Goal: Transaction & Acquisition: Purchase product/service

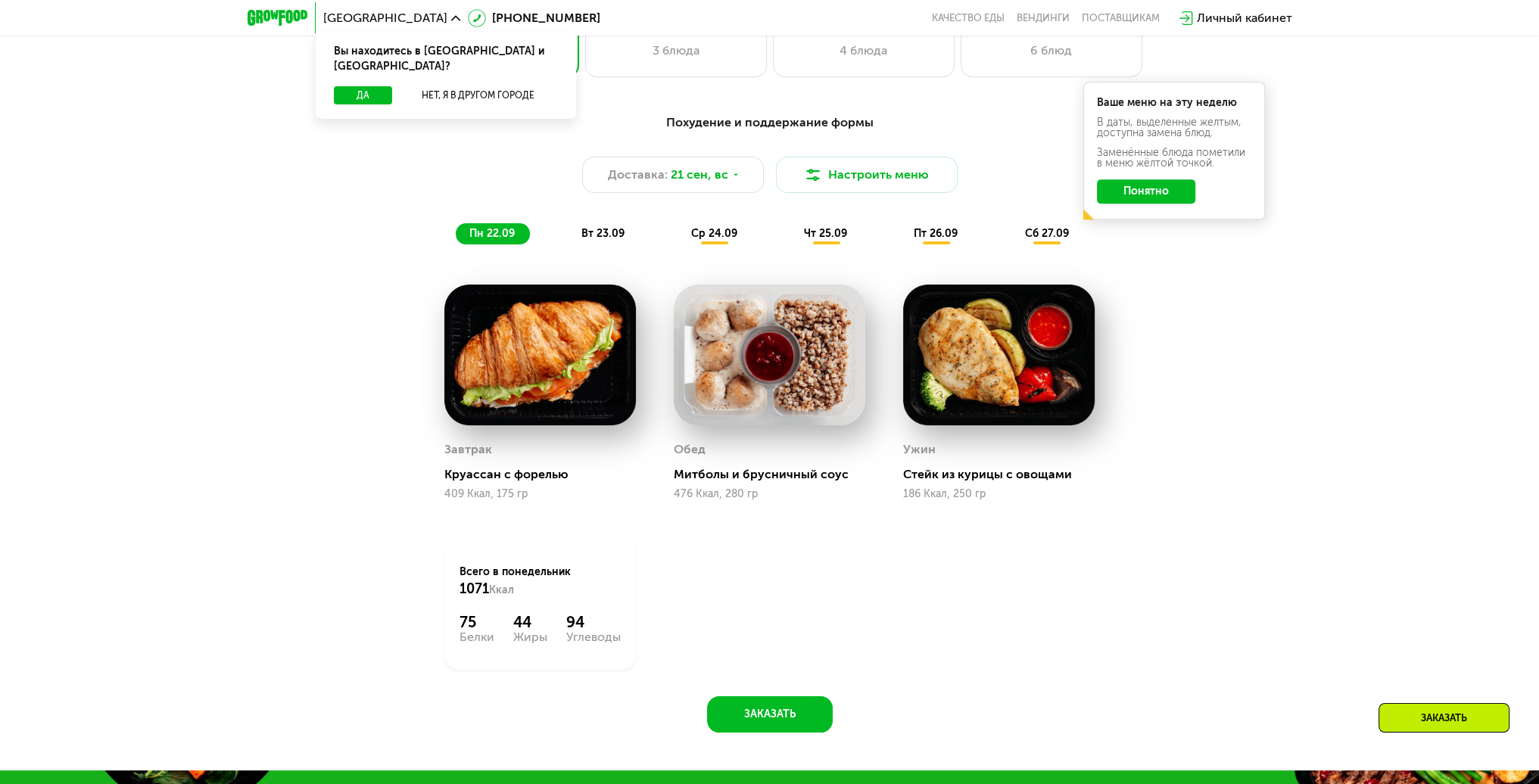
scroll to position [1438, 0]
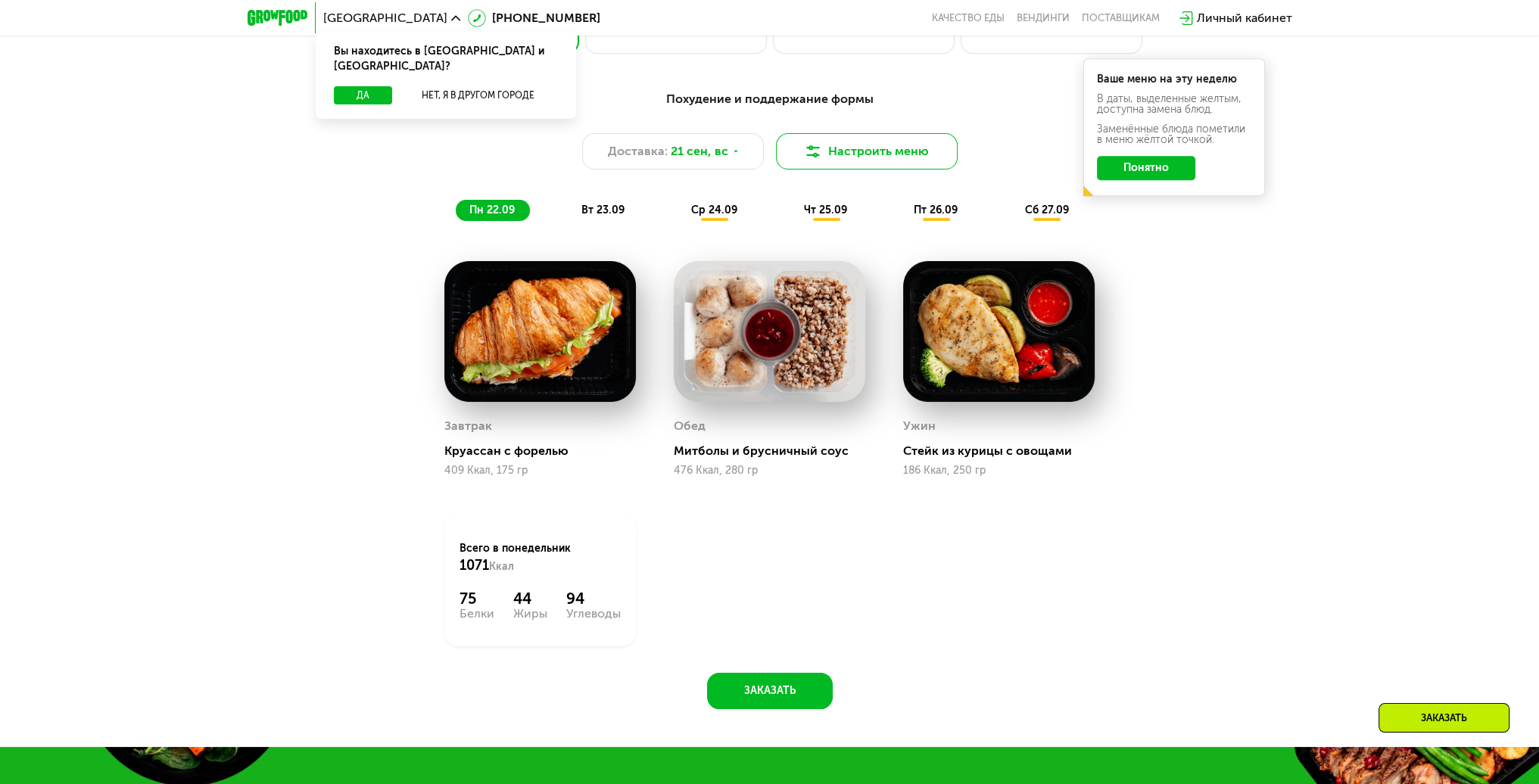
click at [843, 161] on button "Настроить меню" at bounding box center [867, 151] width 182 height 37
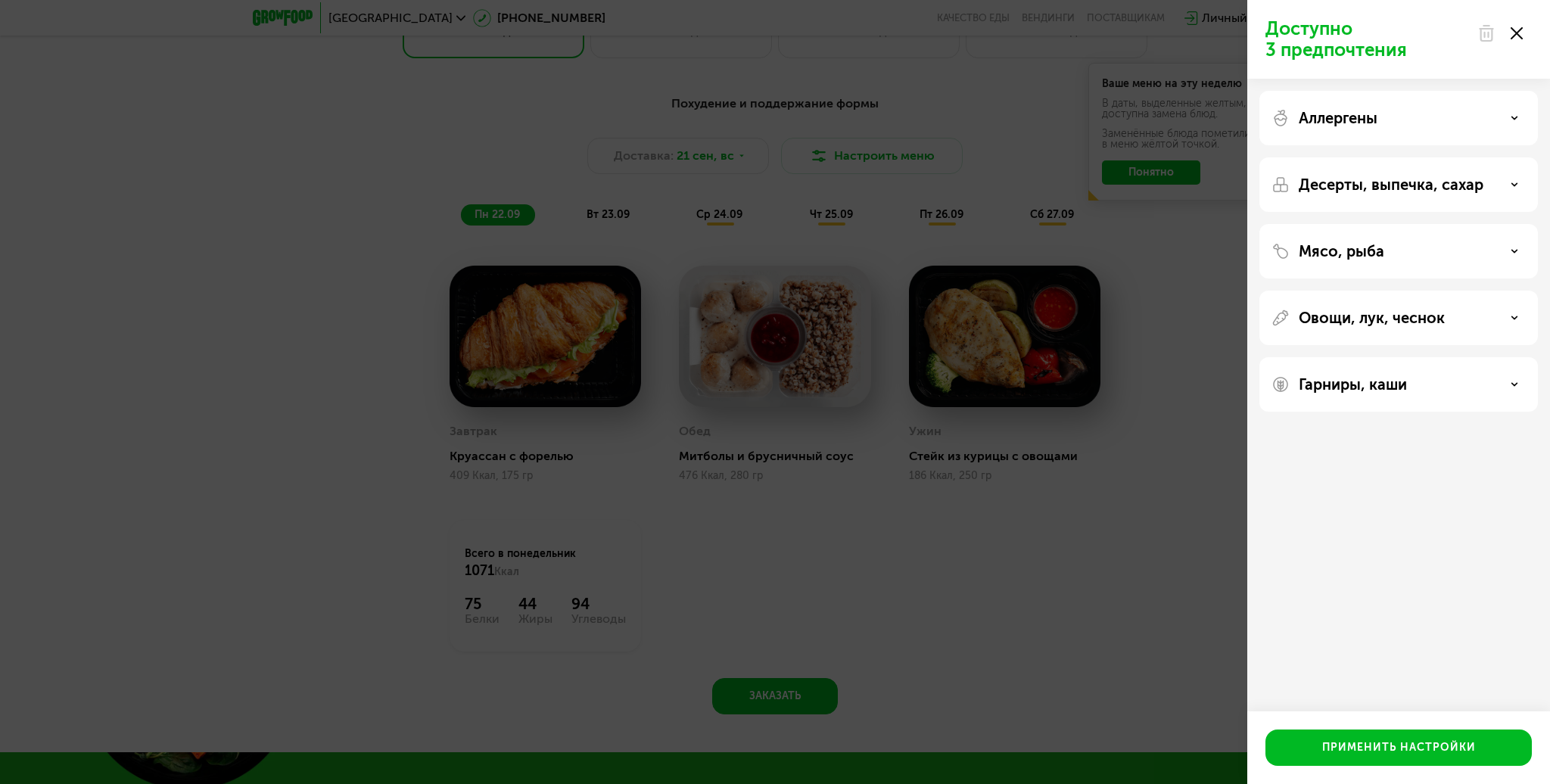
click at [1518, 37] on icon at bounding box center [1517, 34] width 12 height 12
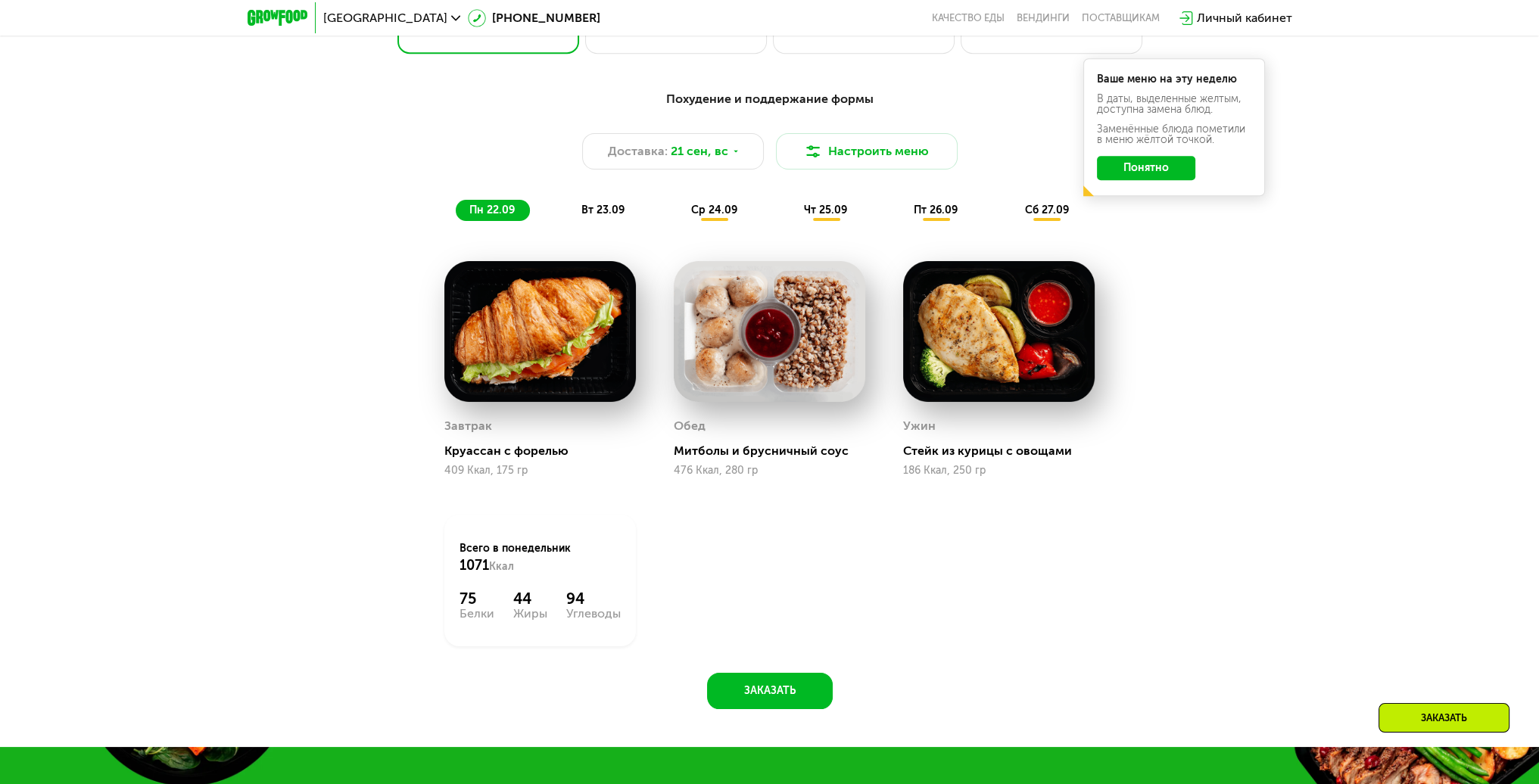
click at [618, 211] on span "вт 23.09" at bounding box center [603, 209] width 43 height 13
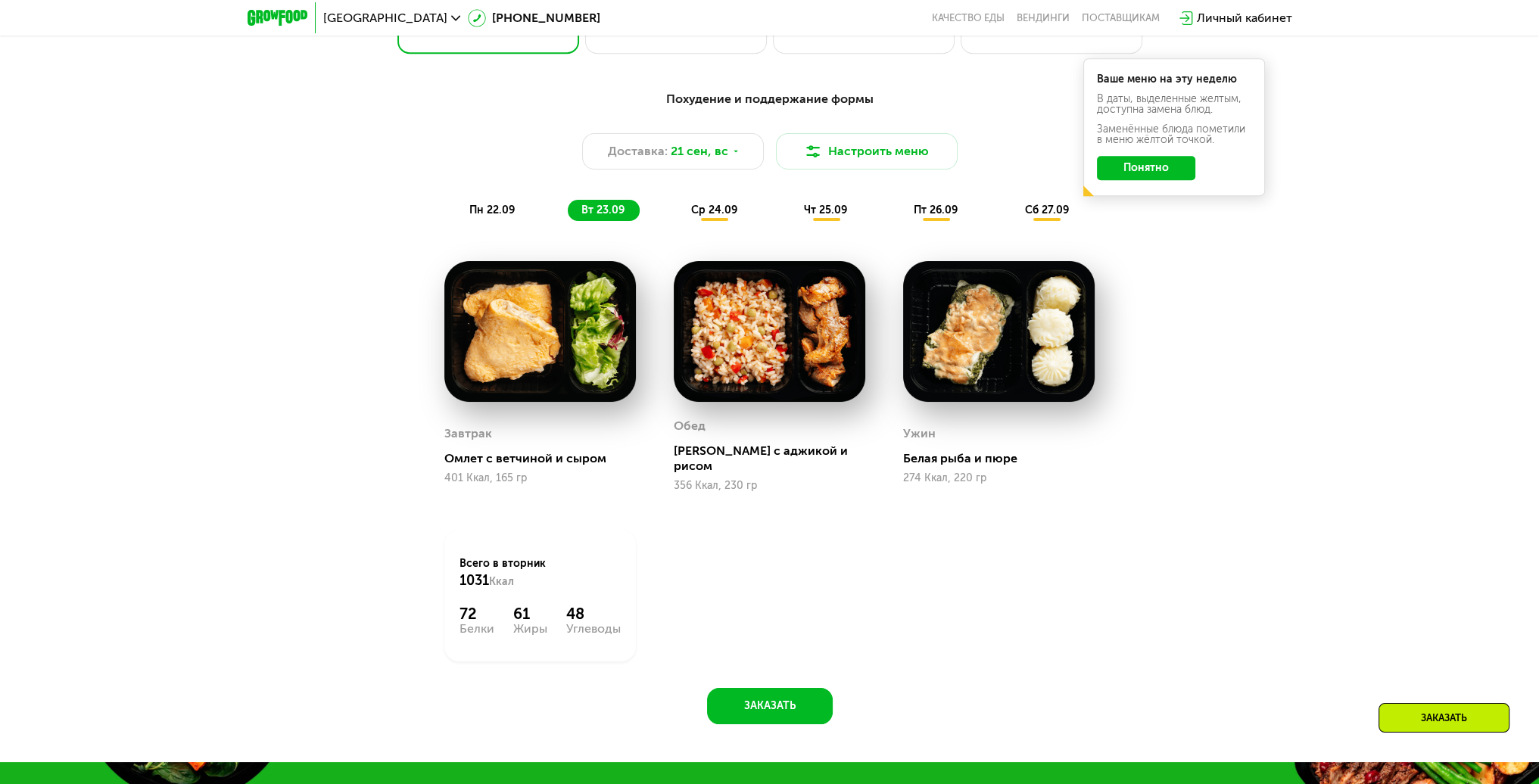
click at [718, 212] on span "ср 24.09" at bounding box center [714, 209] width 46 height 13
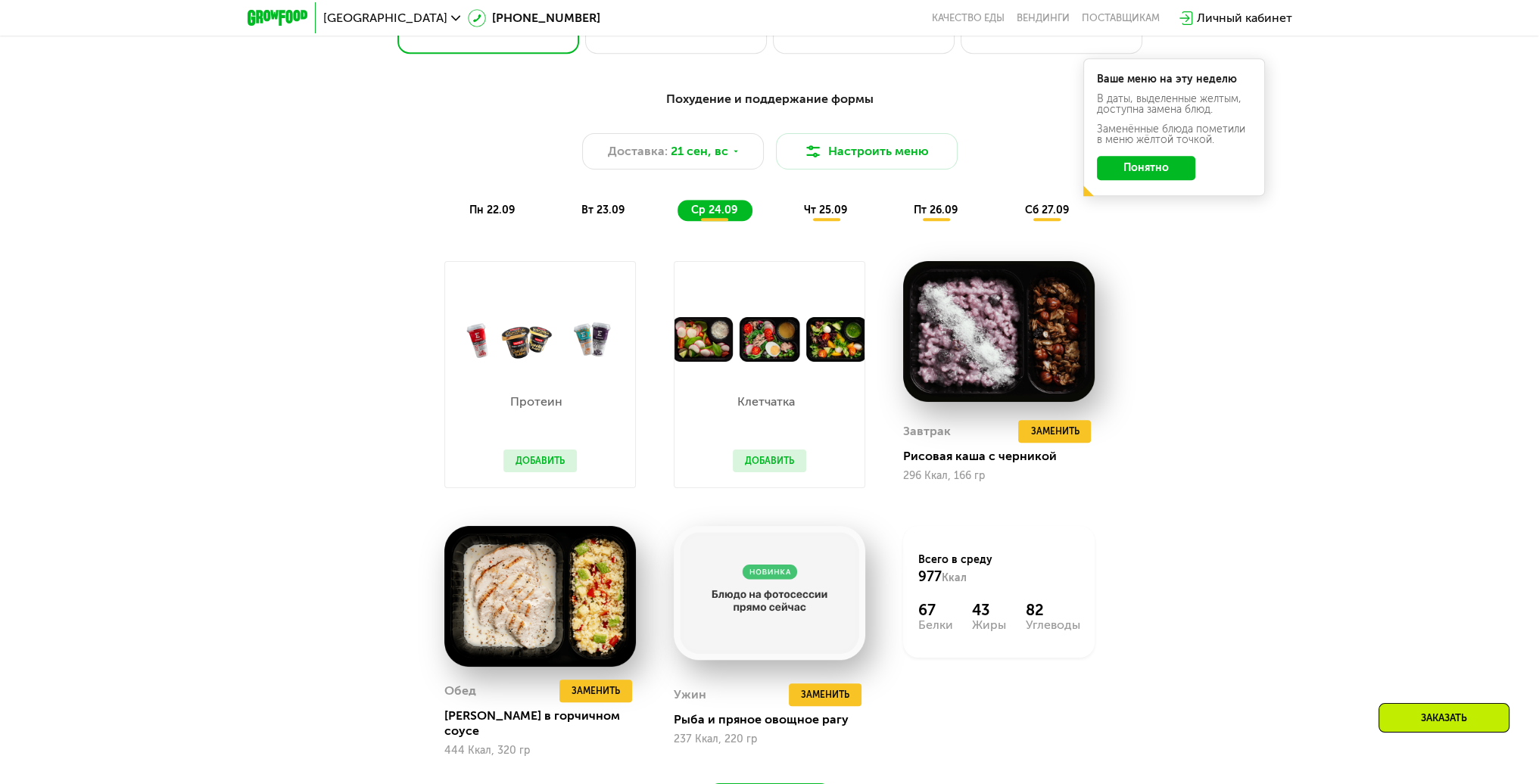
click at [821, 212] on span "чт 25.09" at bounding box center [826, 209] width 43 height 13
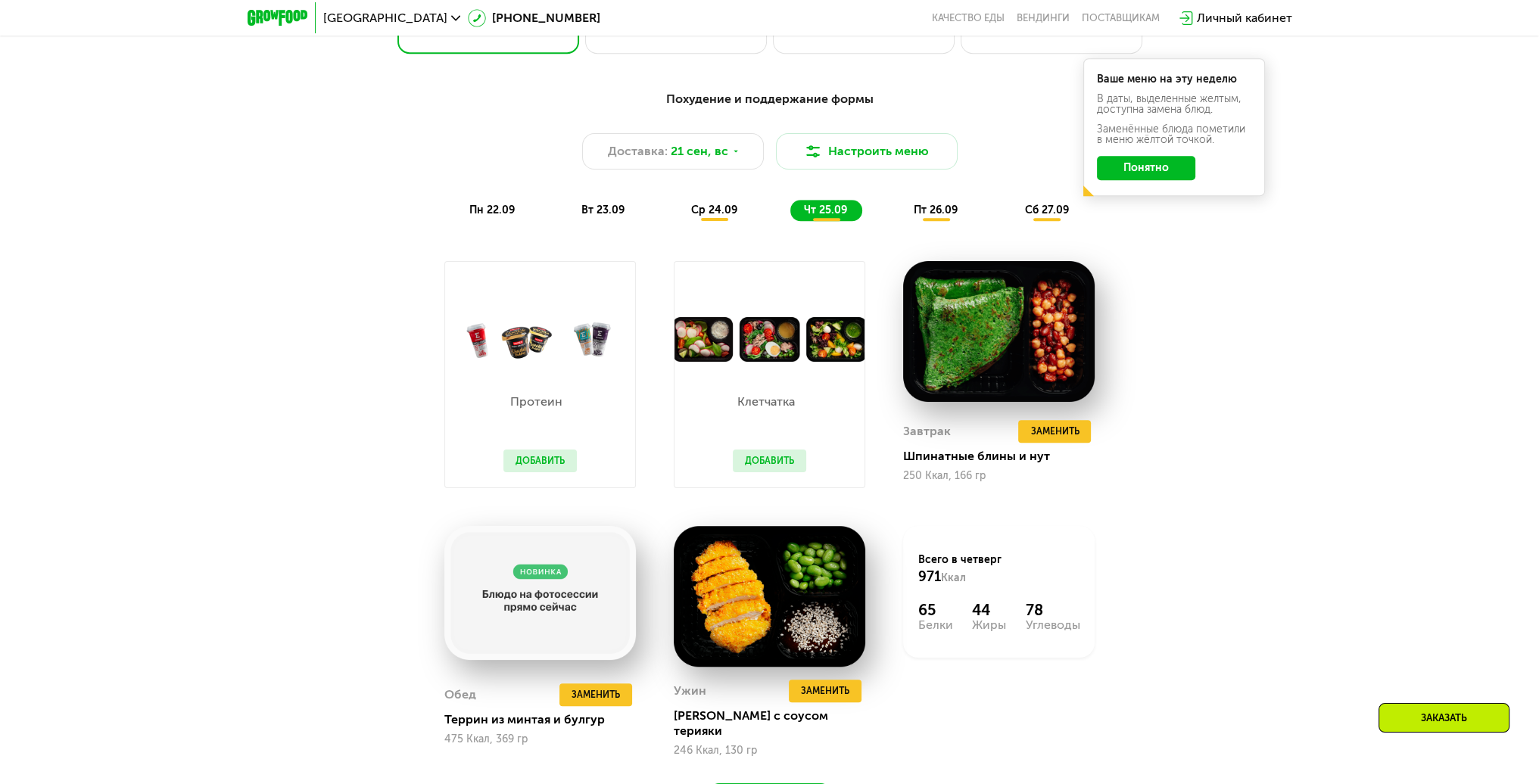
click at [933, 215] on span "пт 26.09" at bounding box center [935, 209] width 44 height 13
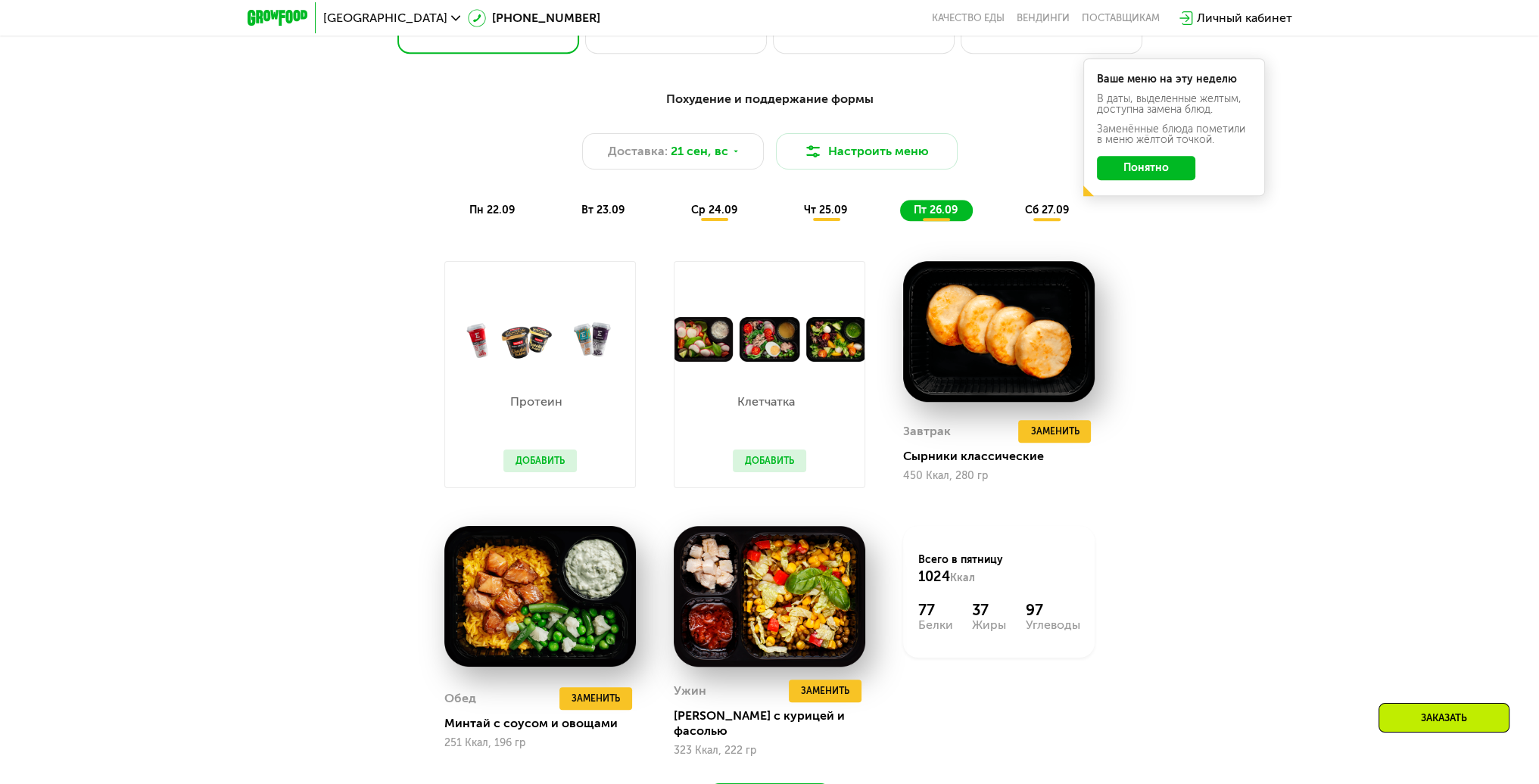
click at [1023, 217] on div "сб 27.09" at bounding box center [1047, 210] width 73 height 21
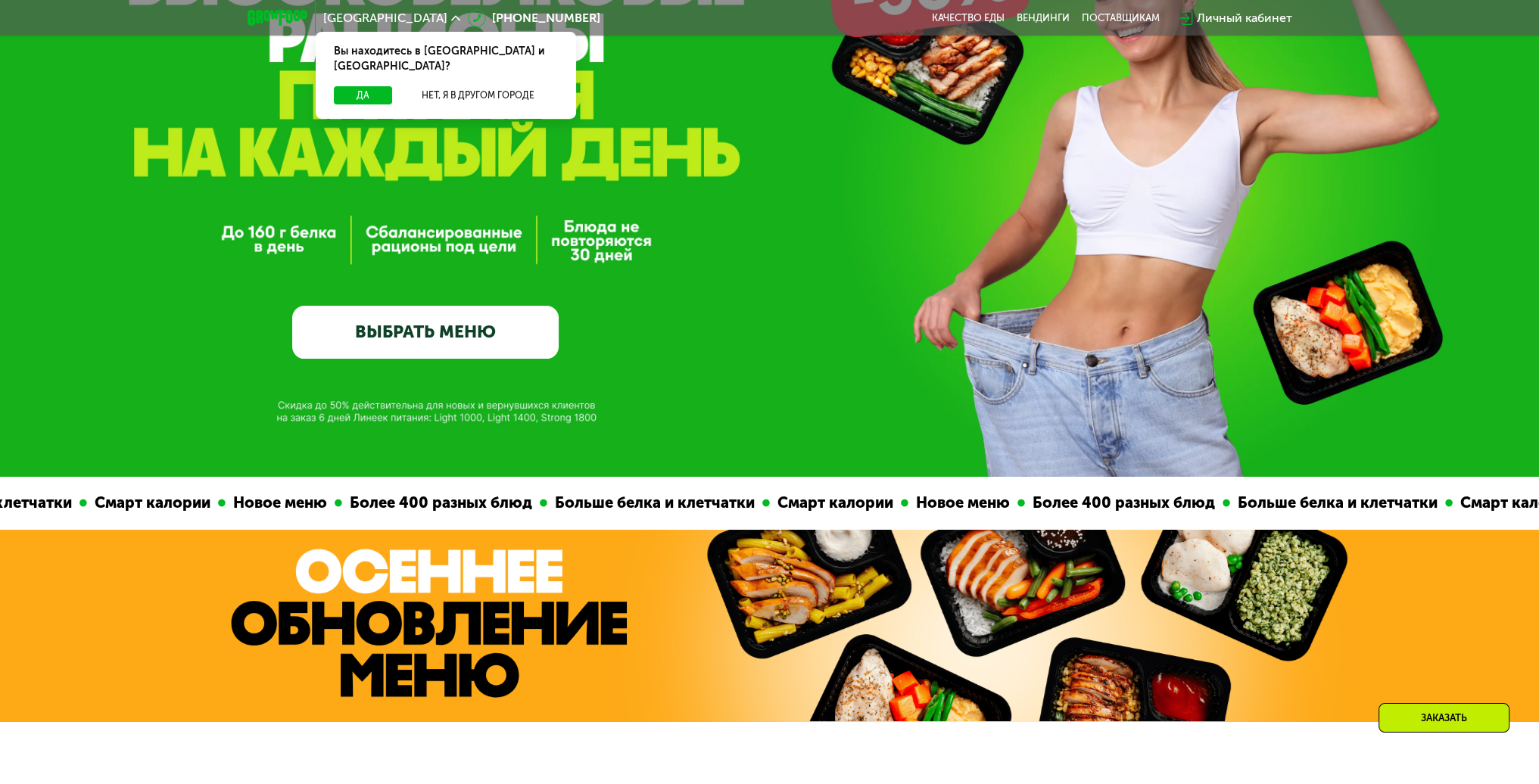
scroll to position [227, 0]
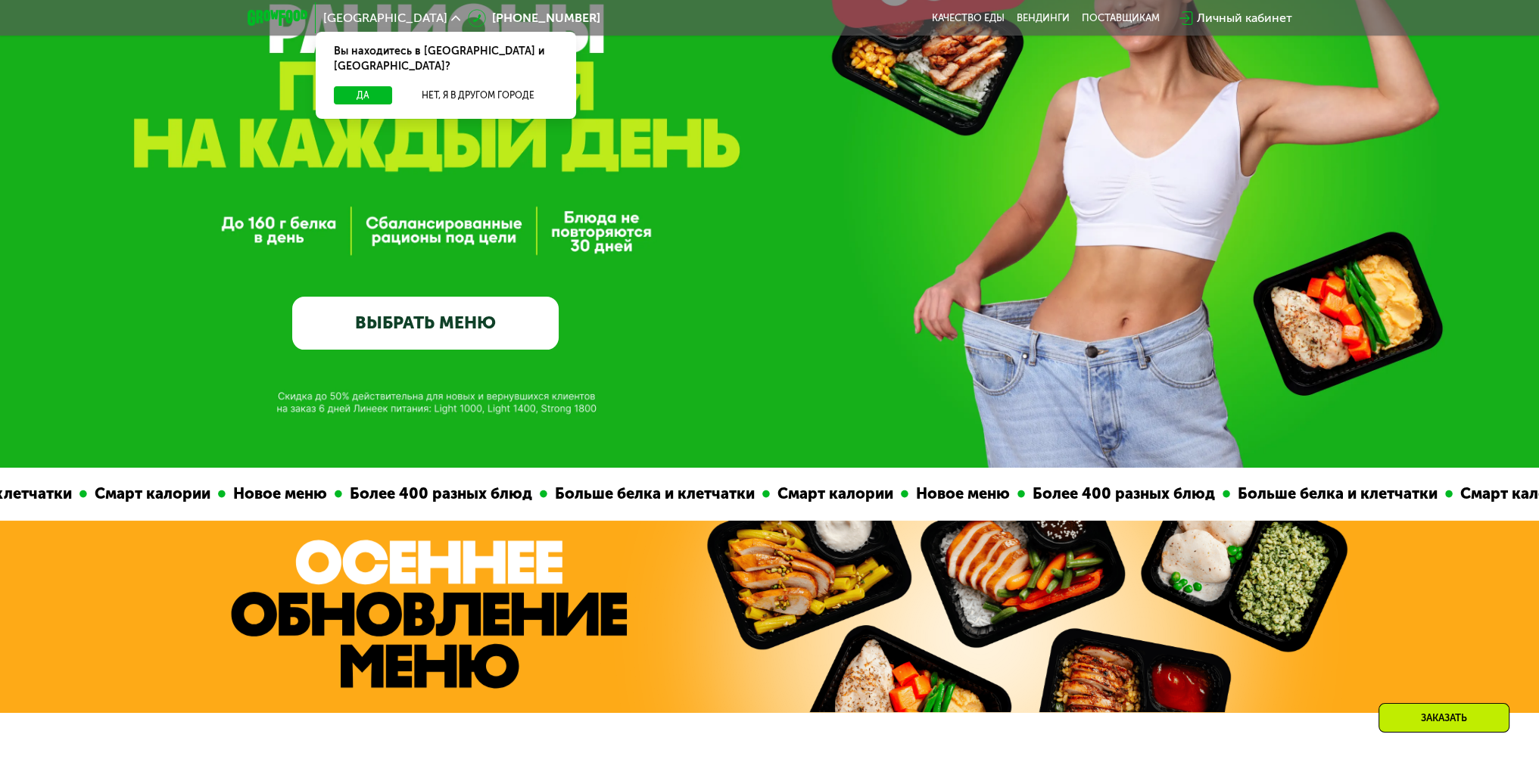
click at [476, 332] on link "ВЫБРАТЬ МЕНЮ" at bounding box center [425, 323] width 267 height 53
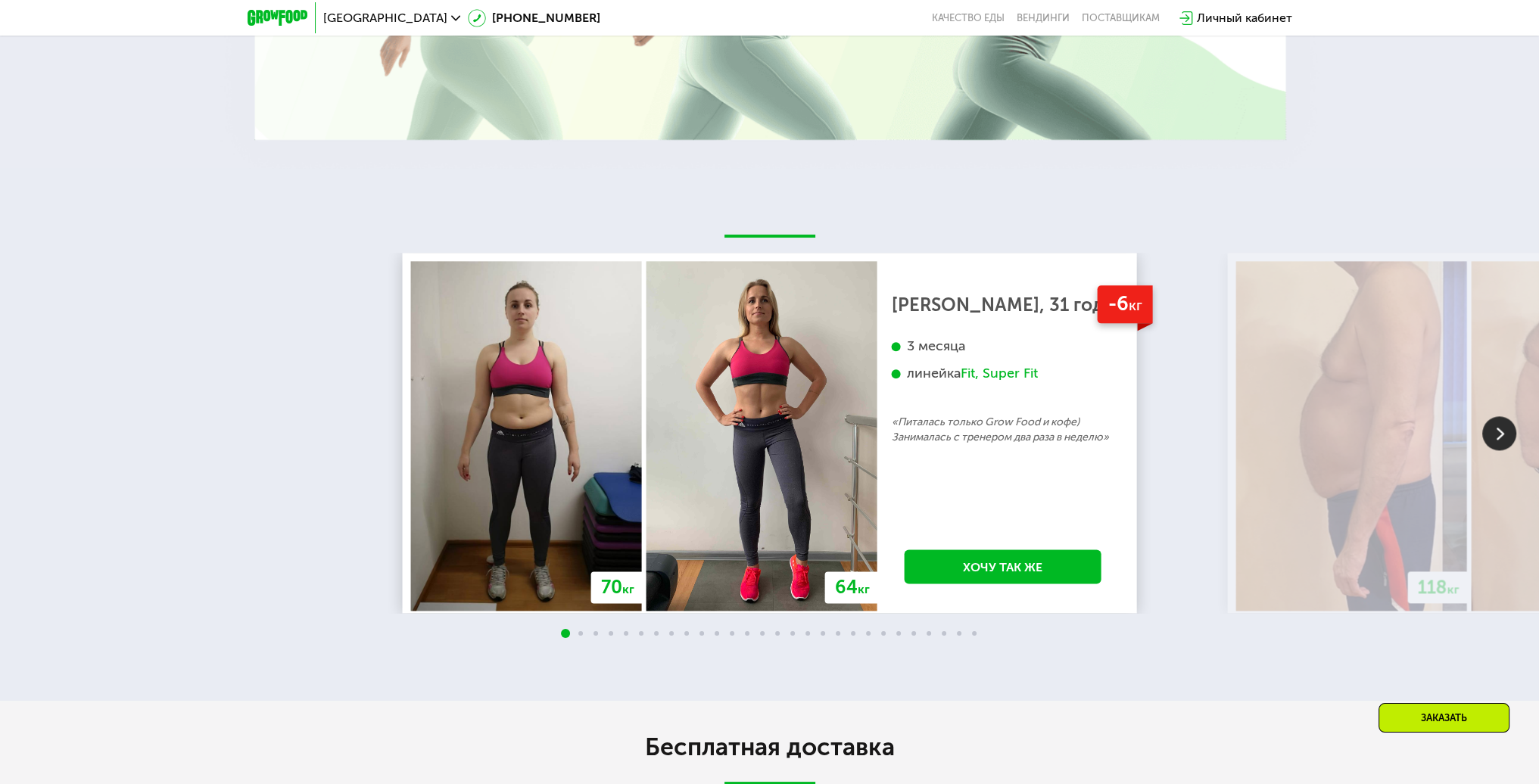
scroll to position [2497, 0]
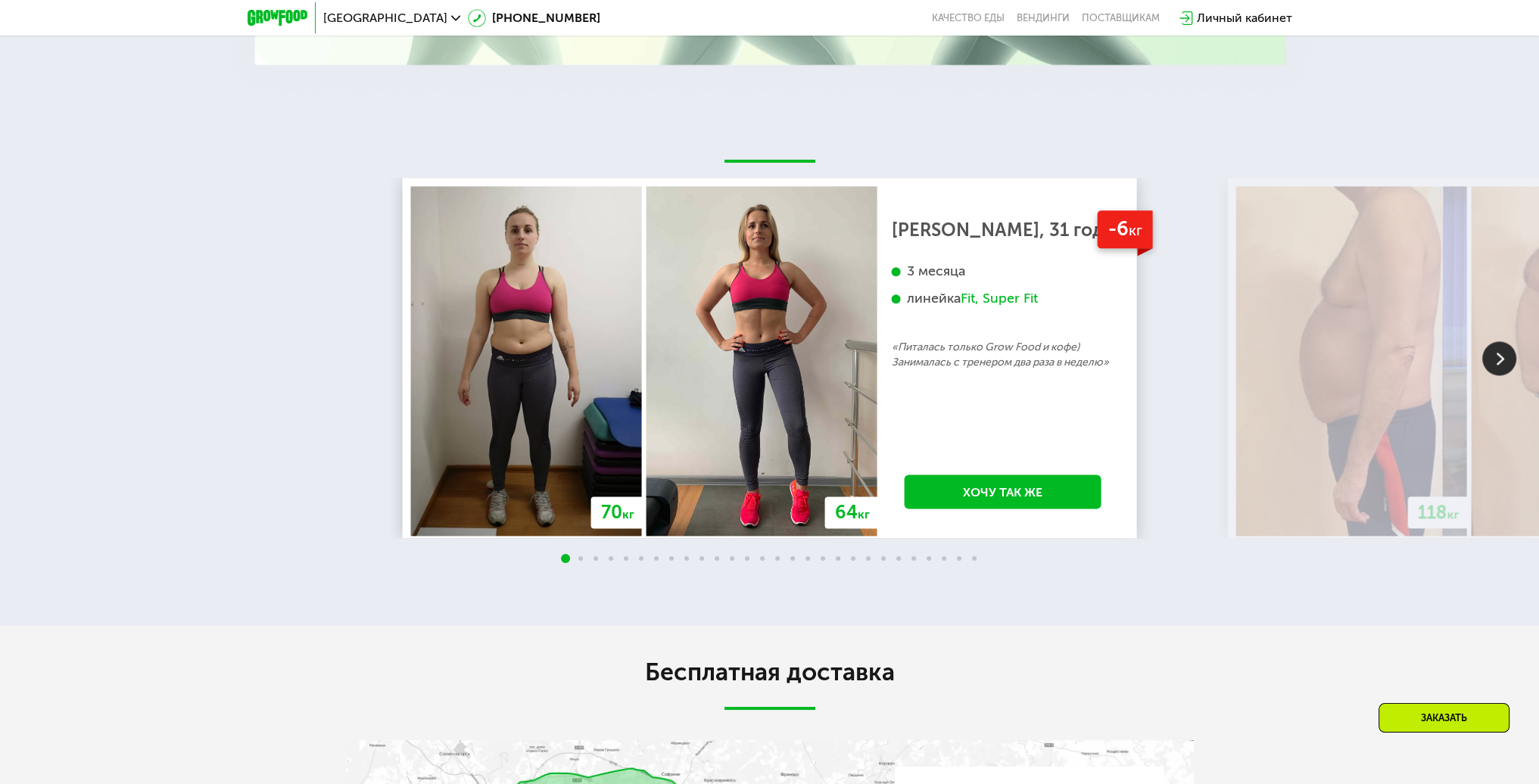
click at [1499, 360] on img at bounding box center [1499, 358] width 34 height 34
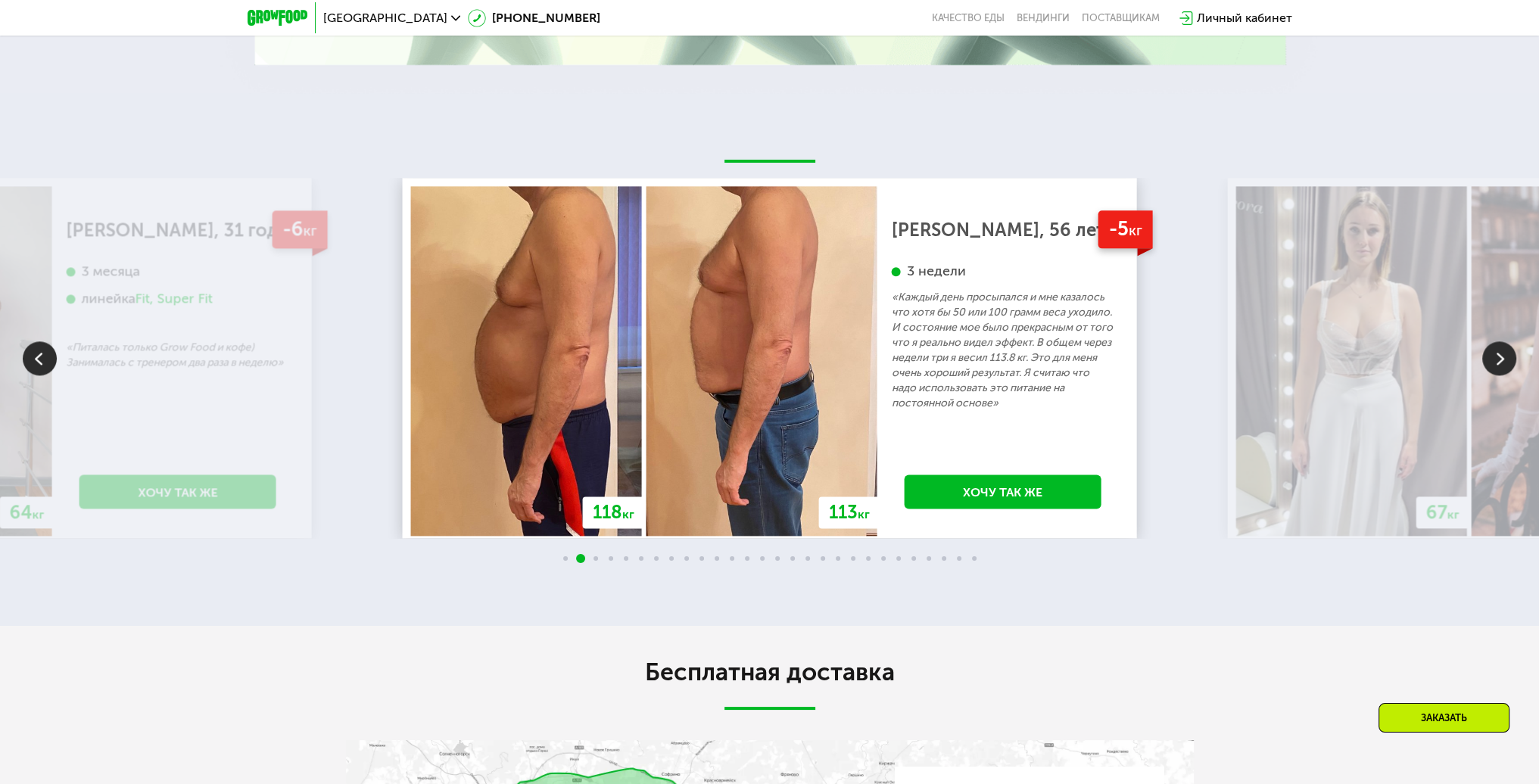
click at [1499, 360] on img at bounding box center [1499, 358] width 34 height 34
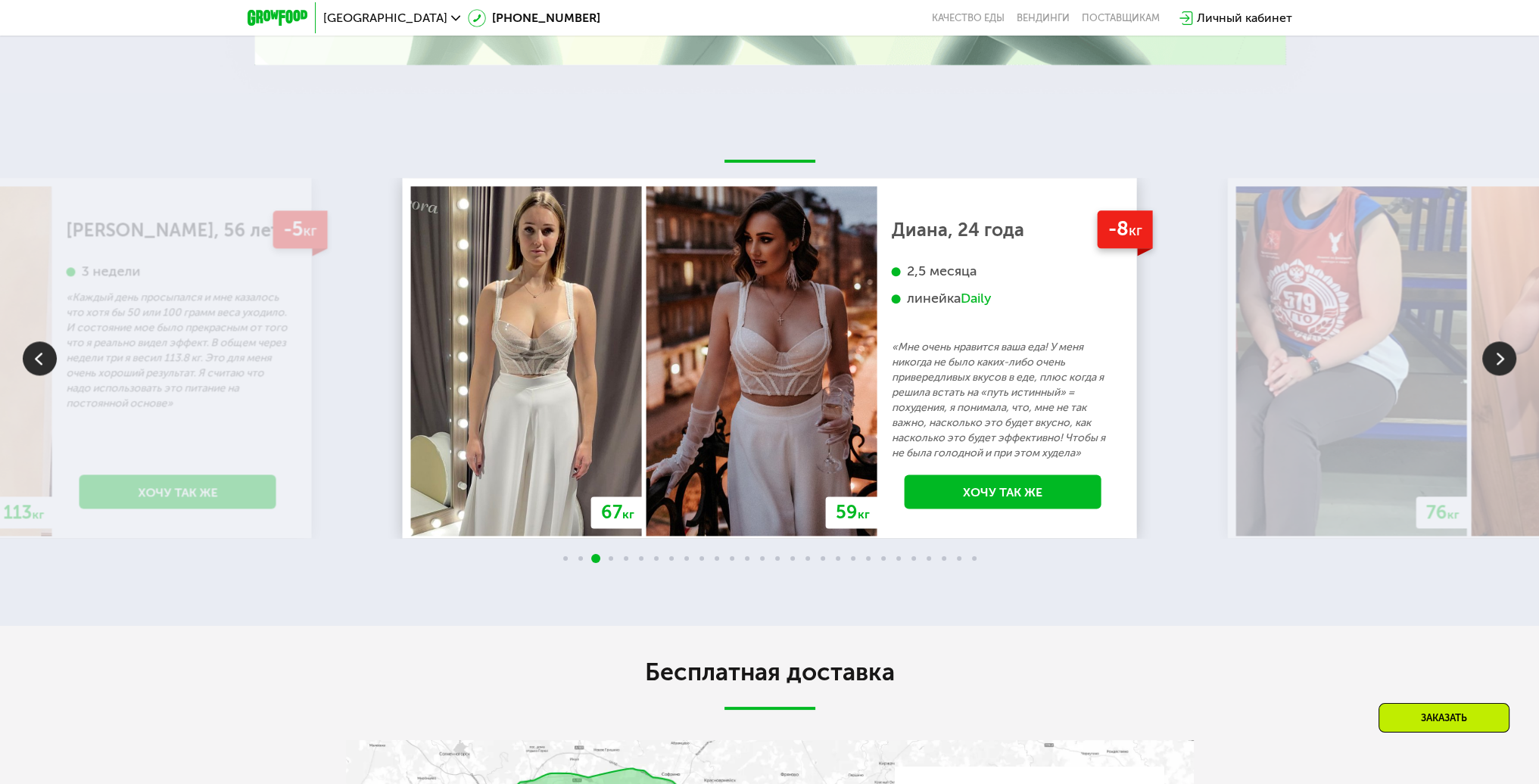
click at [1499, 360] on img at bounding box center [1499, 358] width 34 height 34
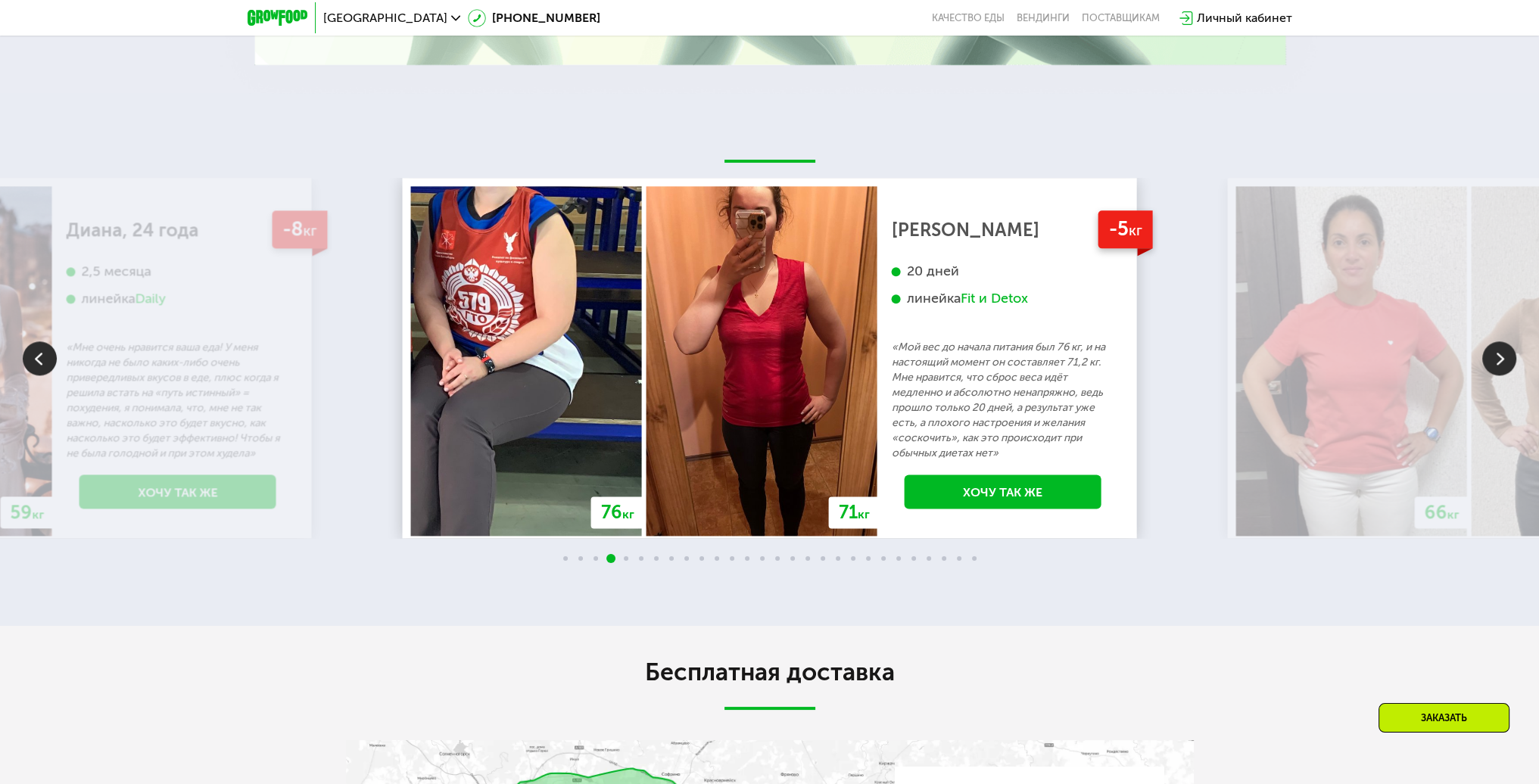
click at [1499, 360] on img at bounding box center [1499, 358] width 34 height 34
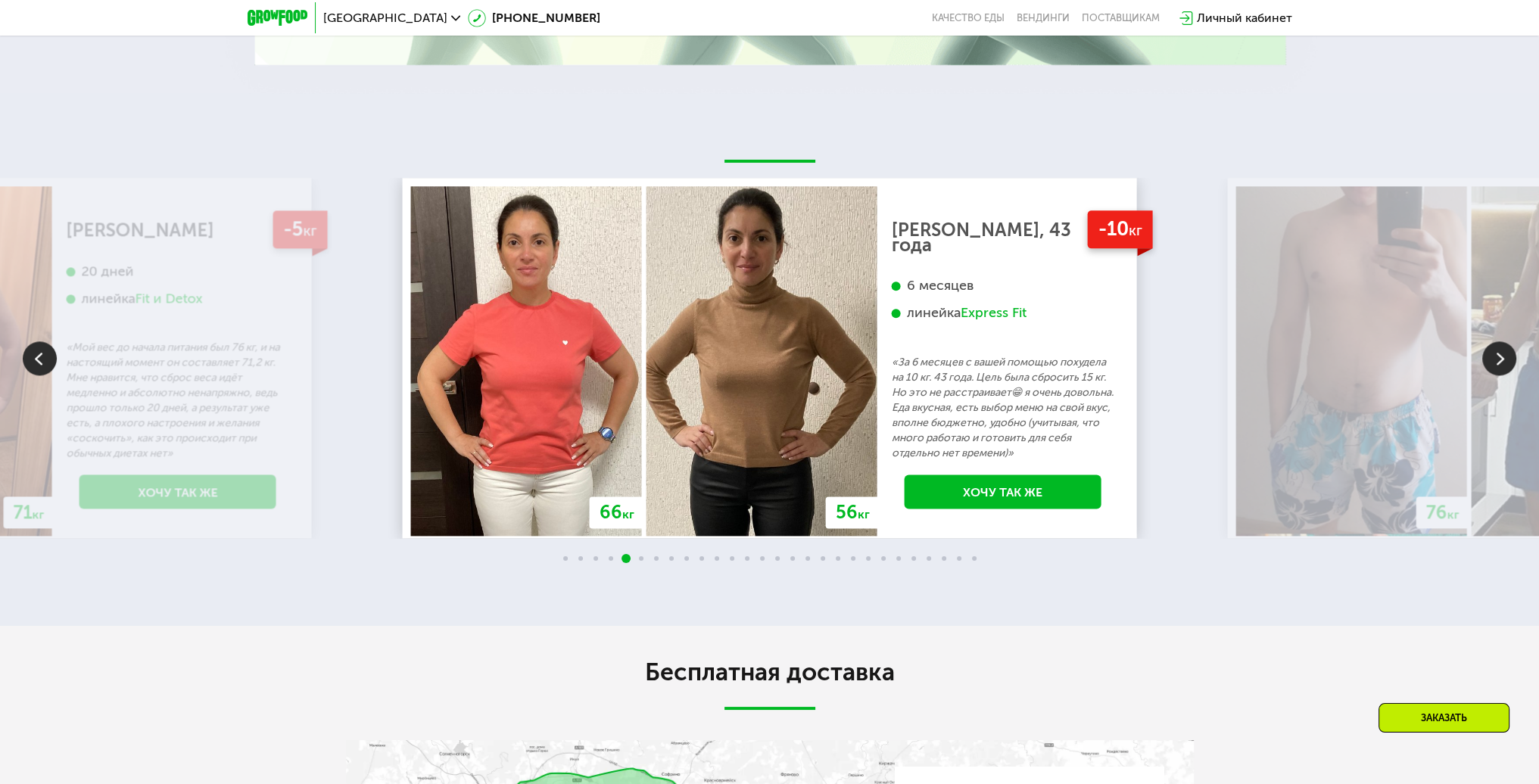
click at [1499, 360] on img at bounding box center [1499, 358] width 34 height 34
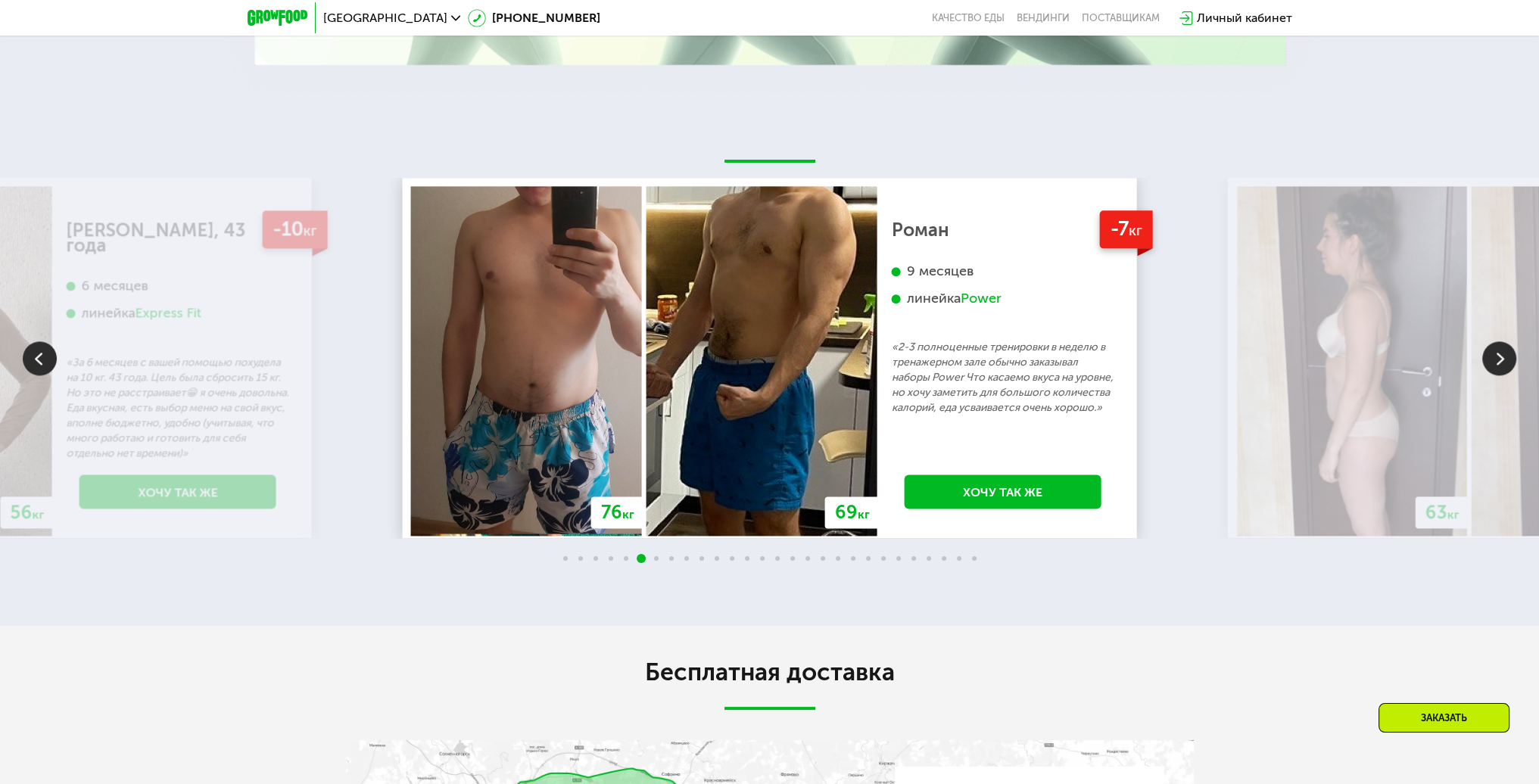
click at [1499, 360] on img at bounding box center [1499, 358] width 34 height 34
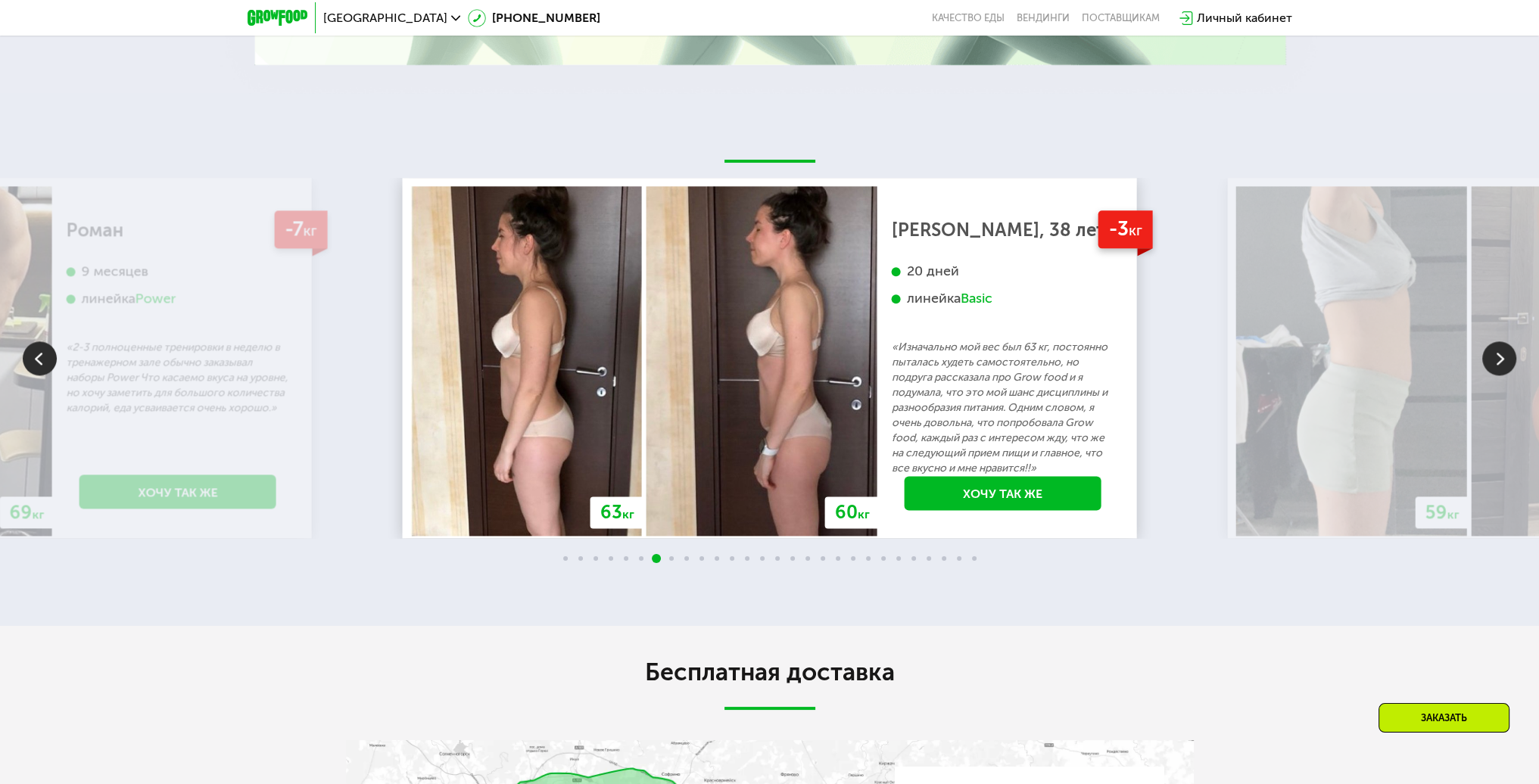
click at [1499, 360] on img at bounding box center [1499, 358] width 34 height 34
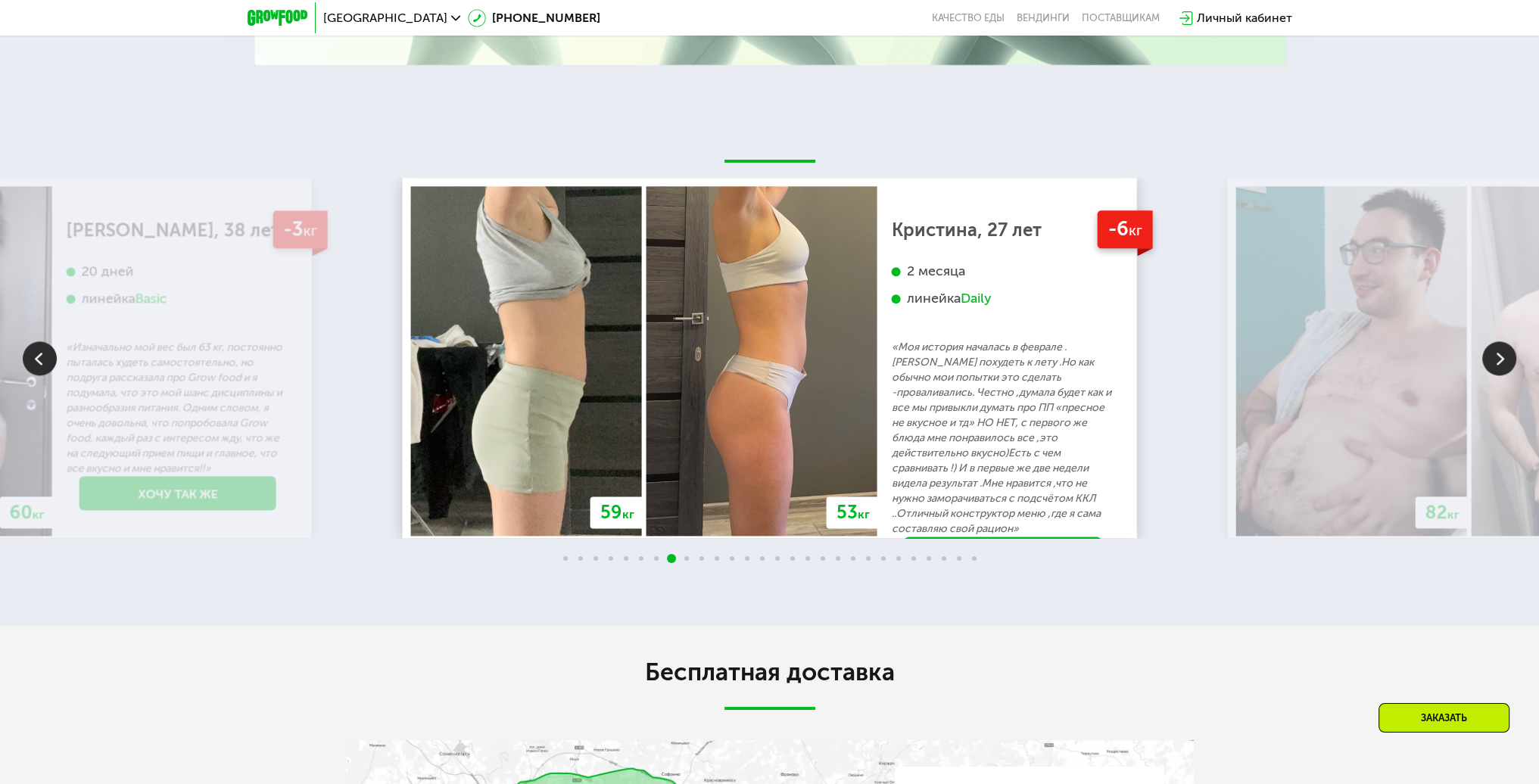
click at [1499, 360] on img at bounding box center [1499, 358] width 34 height 34
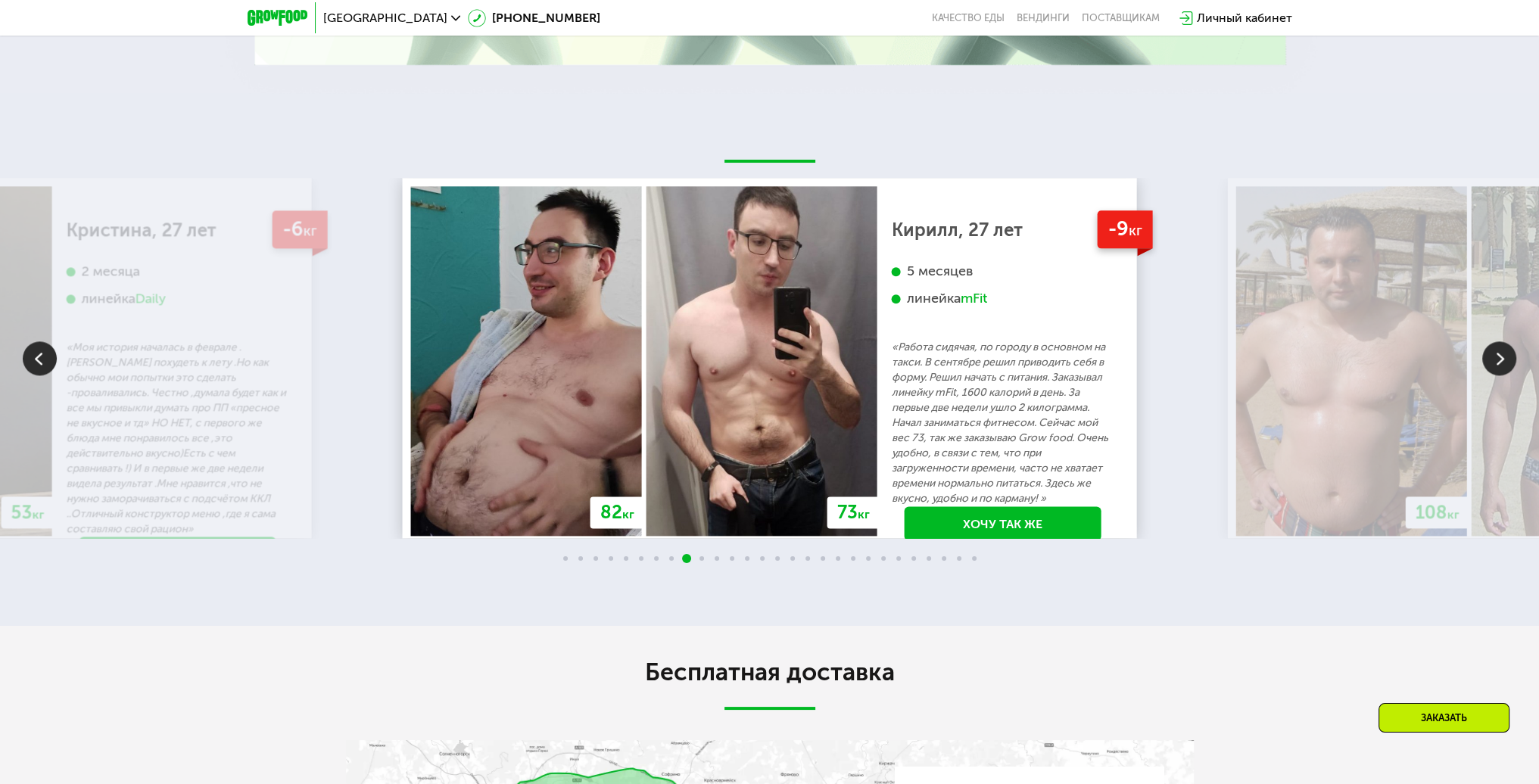
click at [1499, 360] on img at bounding box center [1499, 358] width 34 height 34
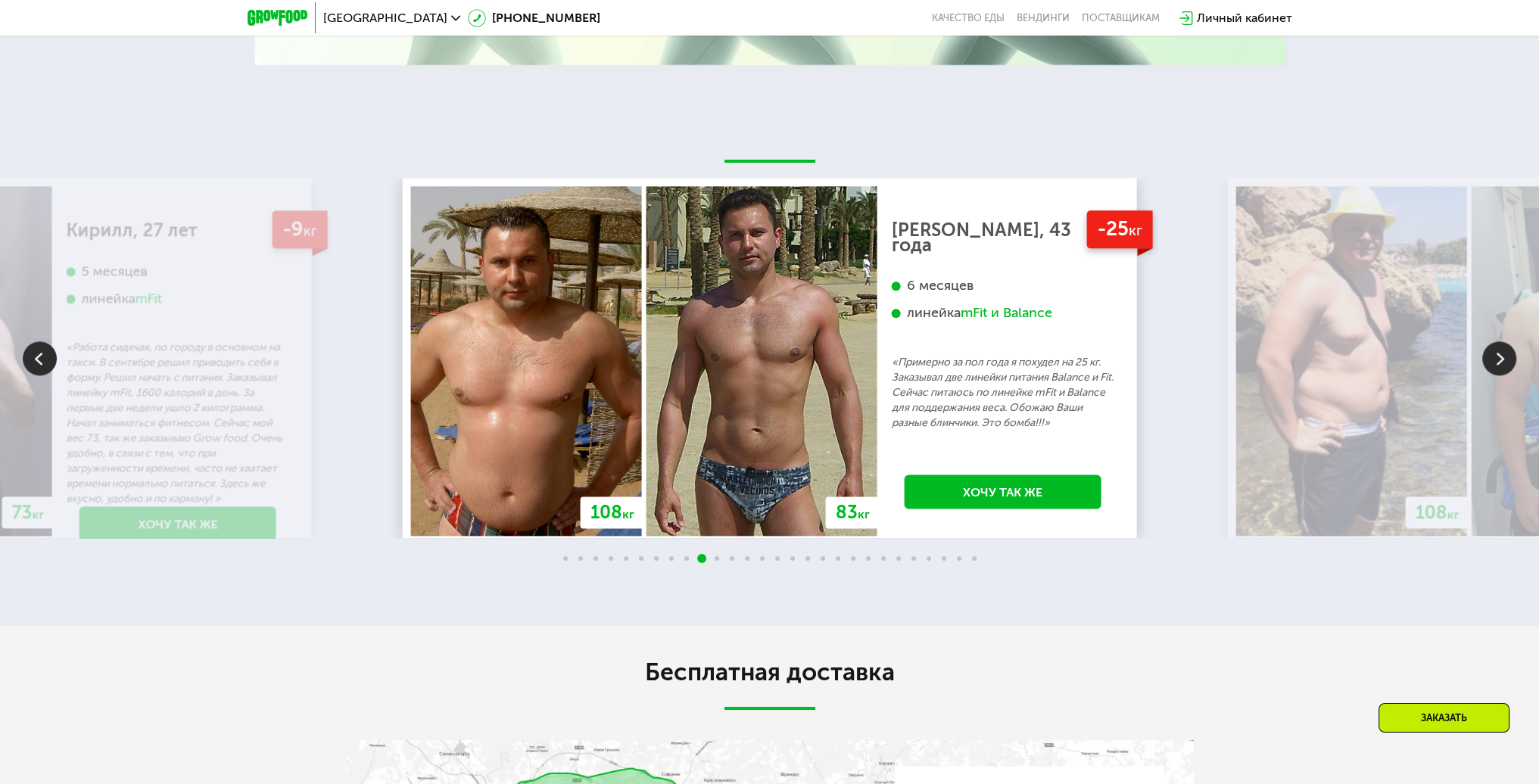
click at [1499, 360] on img at bounding box center [1499, 358] width 34 height 34
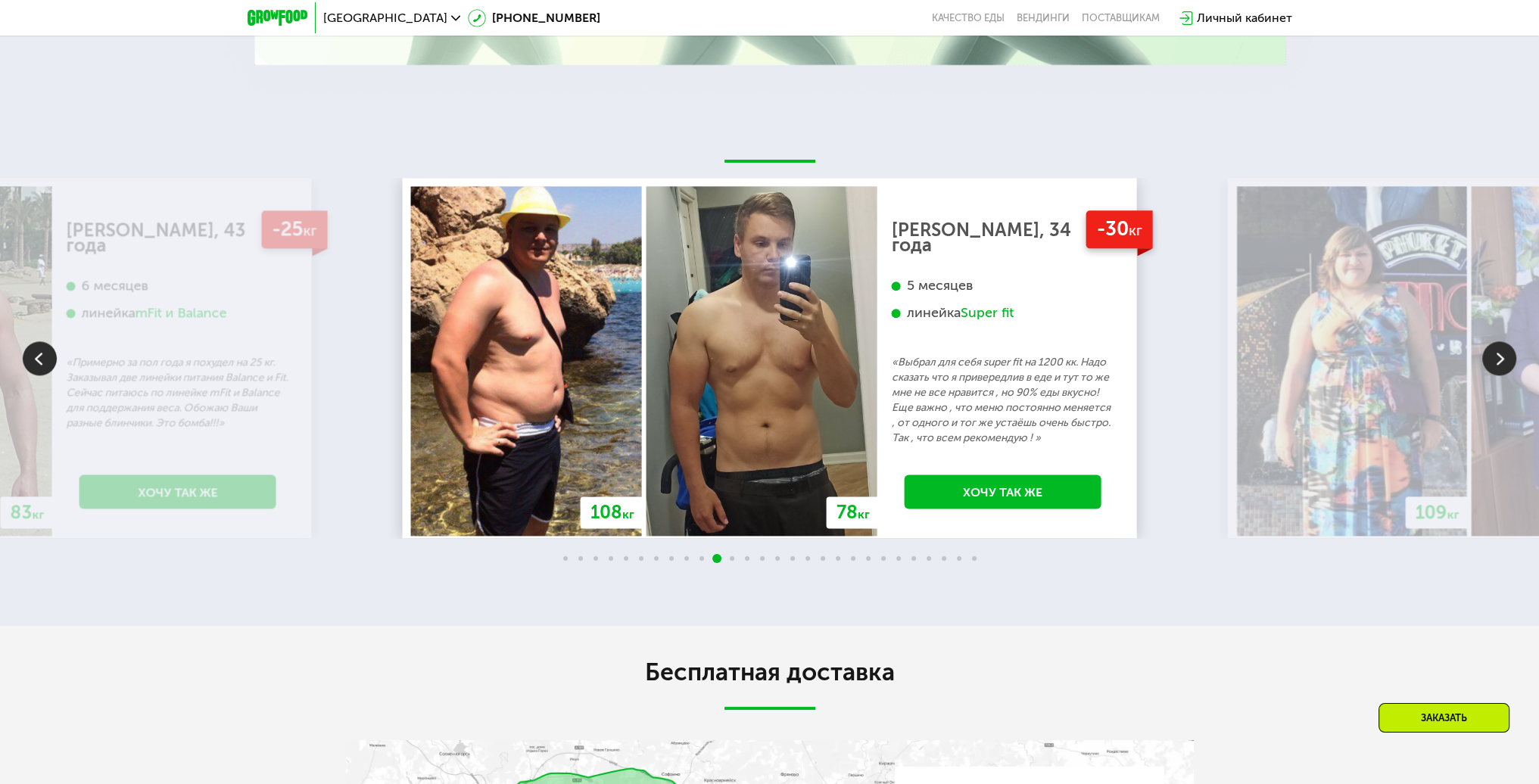
click at [46, 359] on img at bounding box center [40, 358] width 34 height 34
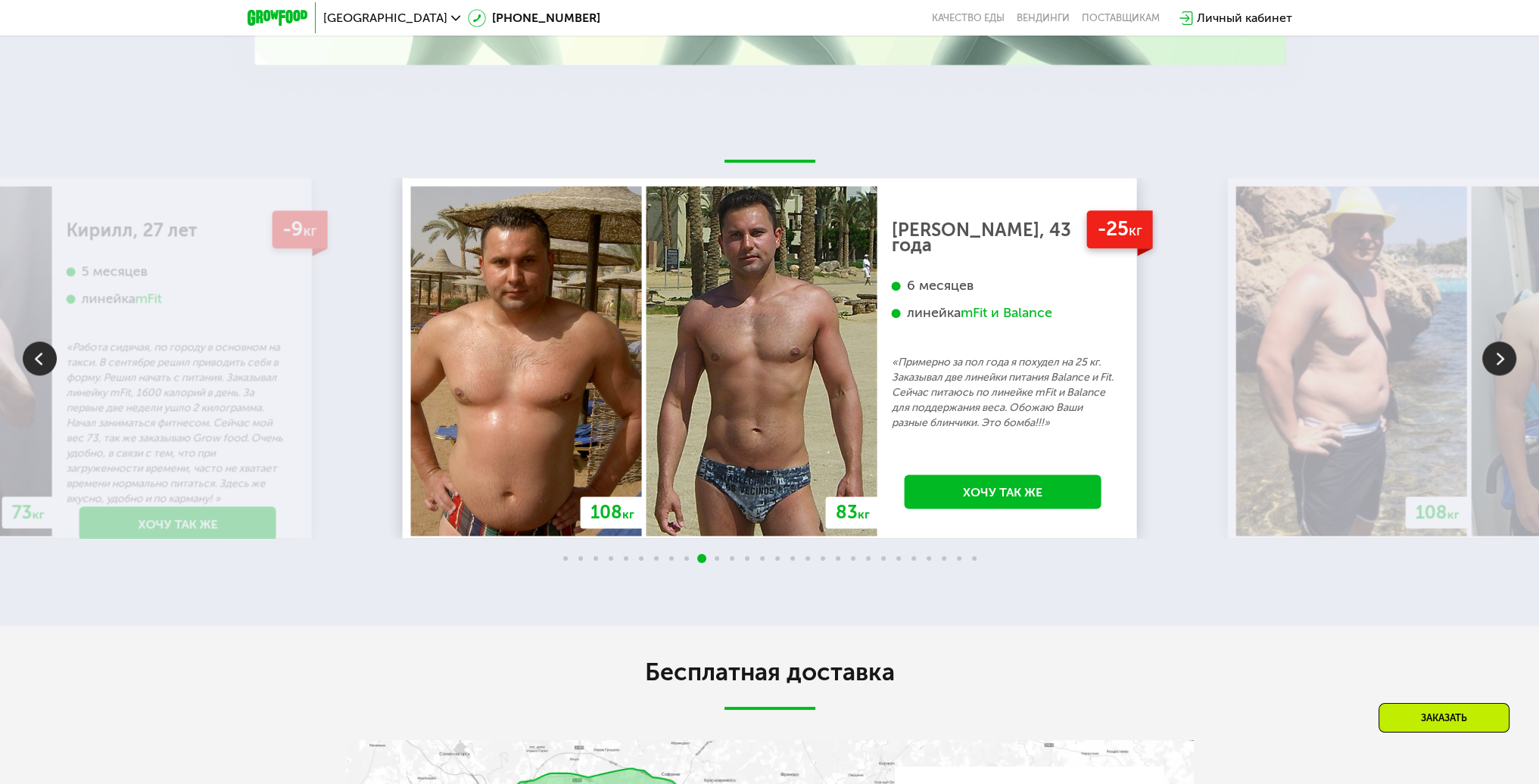
click at [1485, 355] on img at bounding box center [1499, 358] width 34 height 34
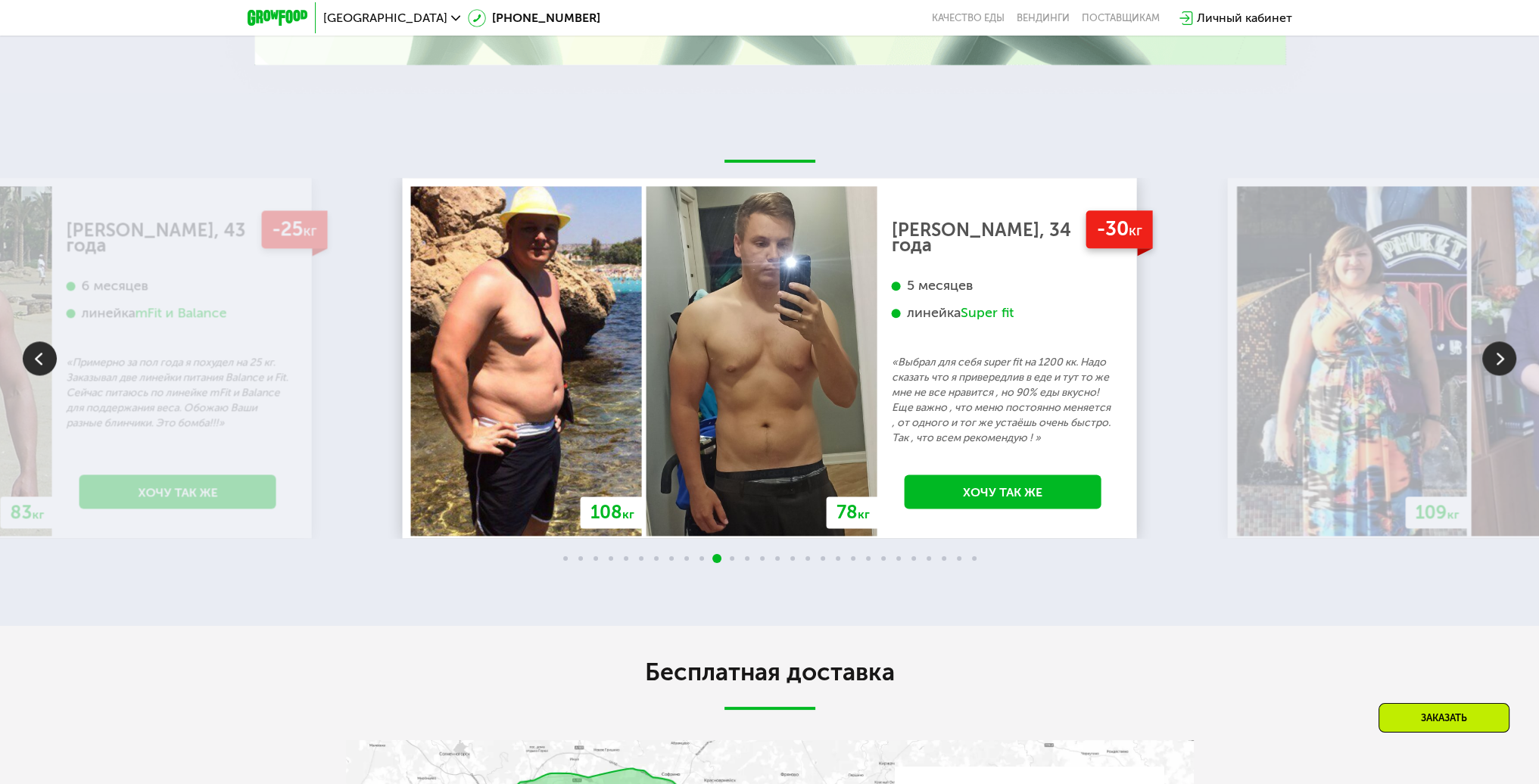
click at [1485, 355] on img at bounding box center [1499, 358] width 34 height 34
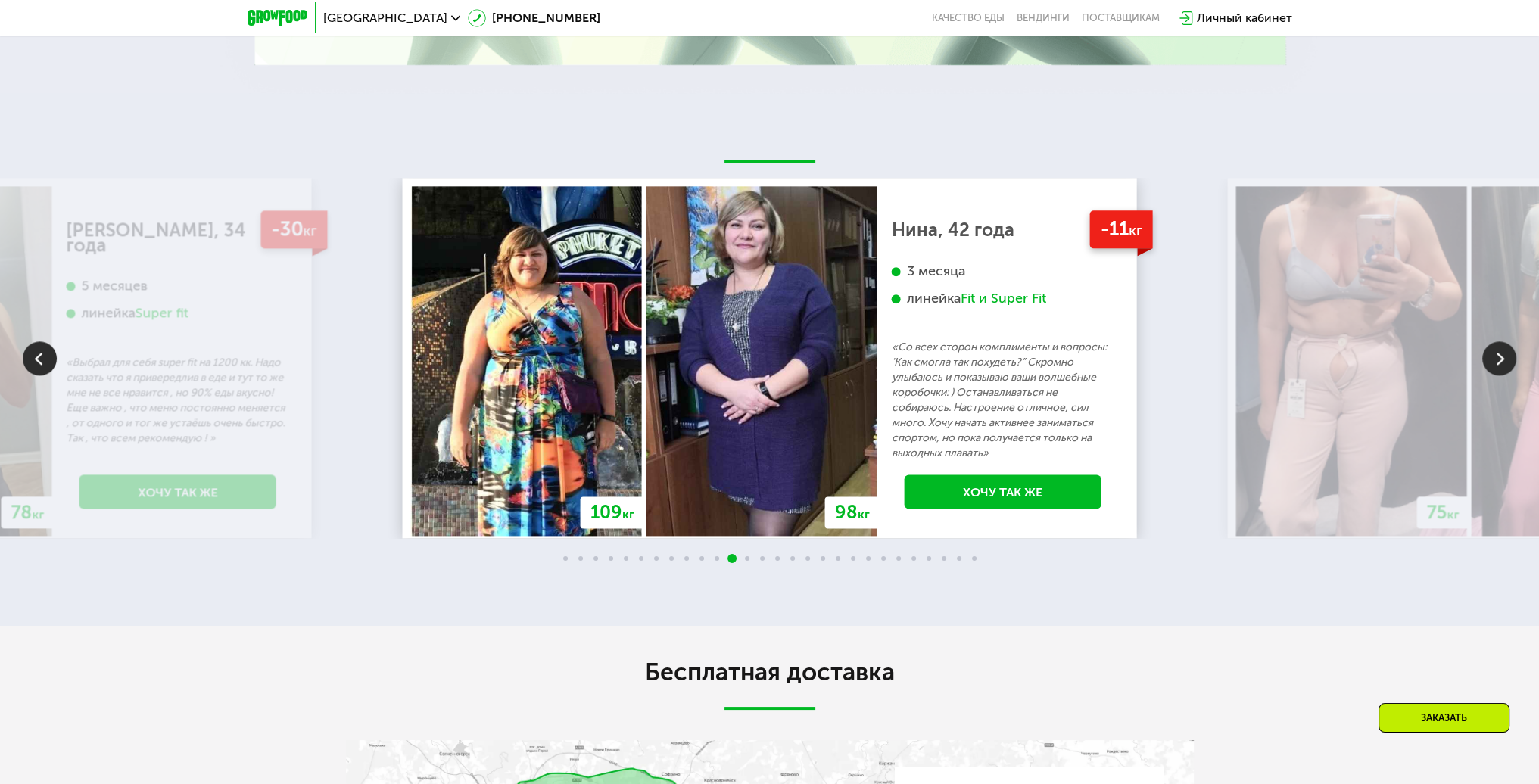
click at [1485, 355] on img at bounding box center [1499, 358] width 34 height 34
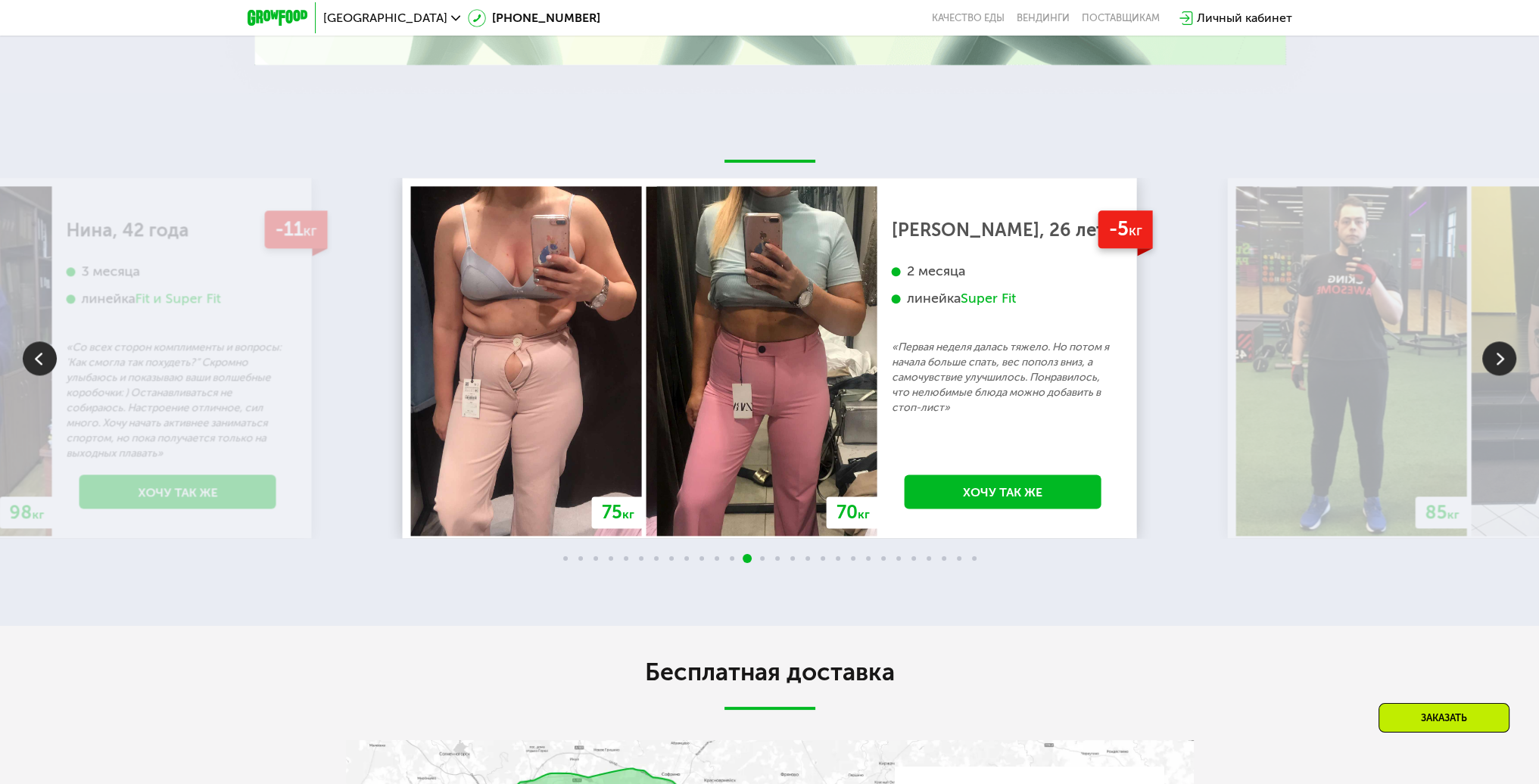
click at [1485, 355] on img at bounding box center [1499, 358] width 34 height 34
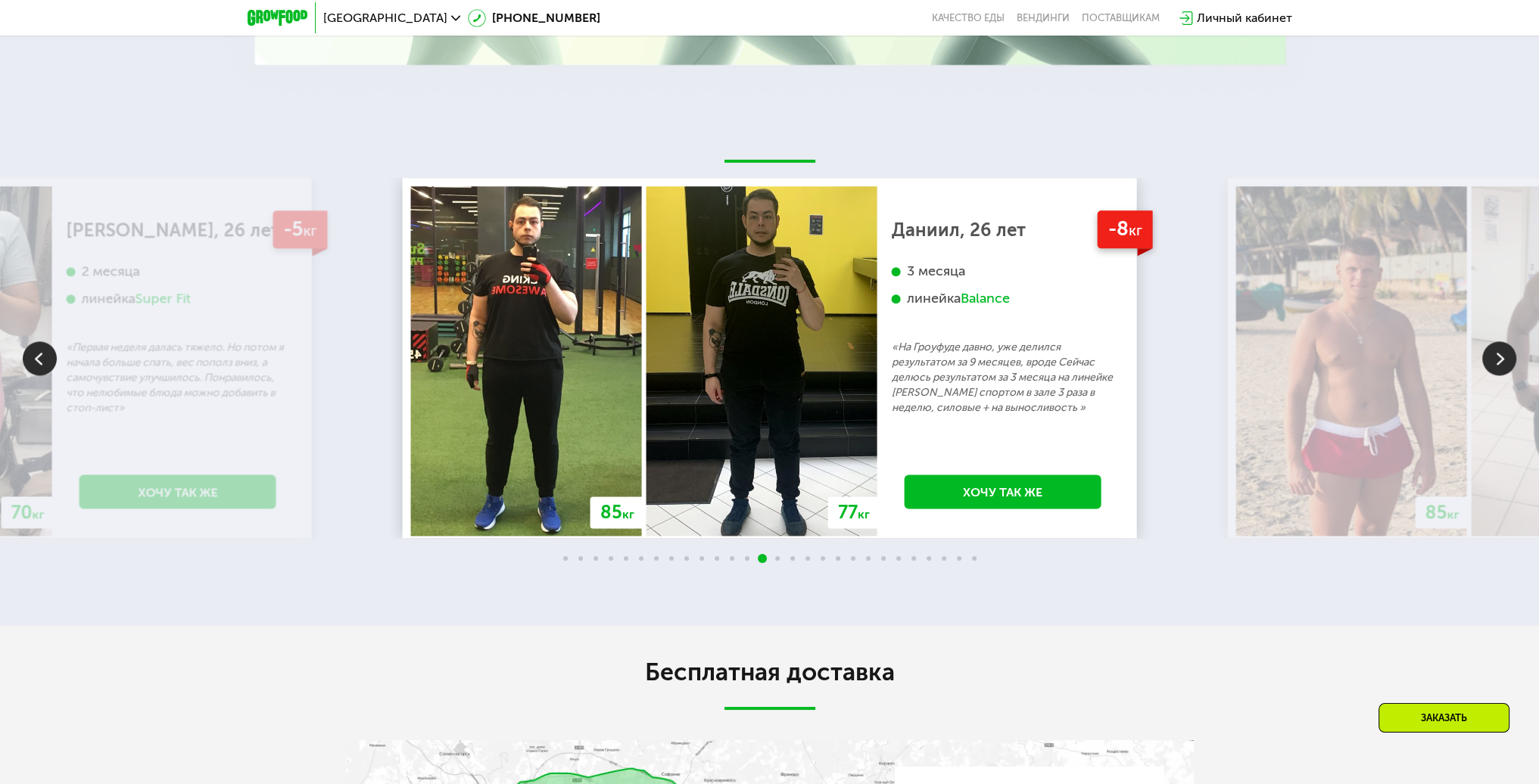
click at [1485, 355] on img at bounding box center [1499, 358] width 34 height 34
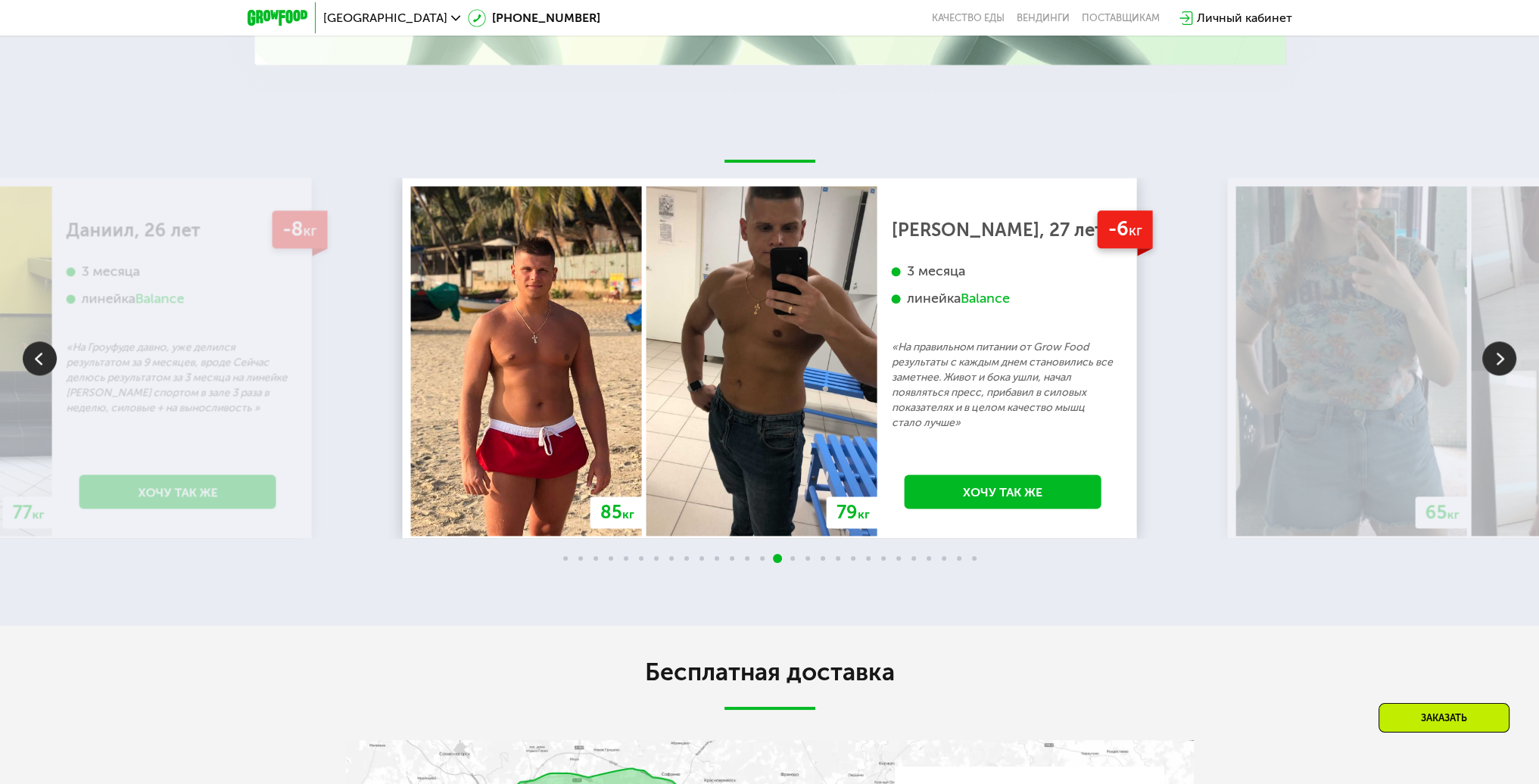
click at [1485, 355] on img at bounding box center [1499, 358] width 34 height 34
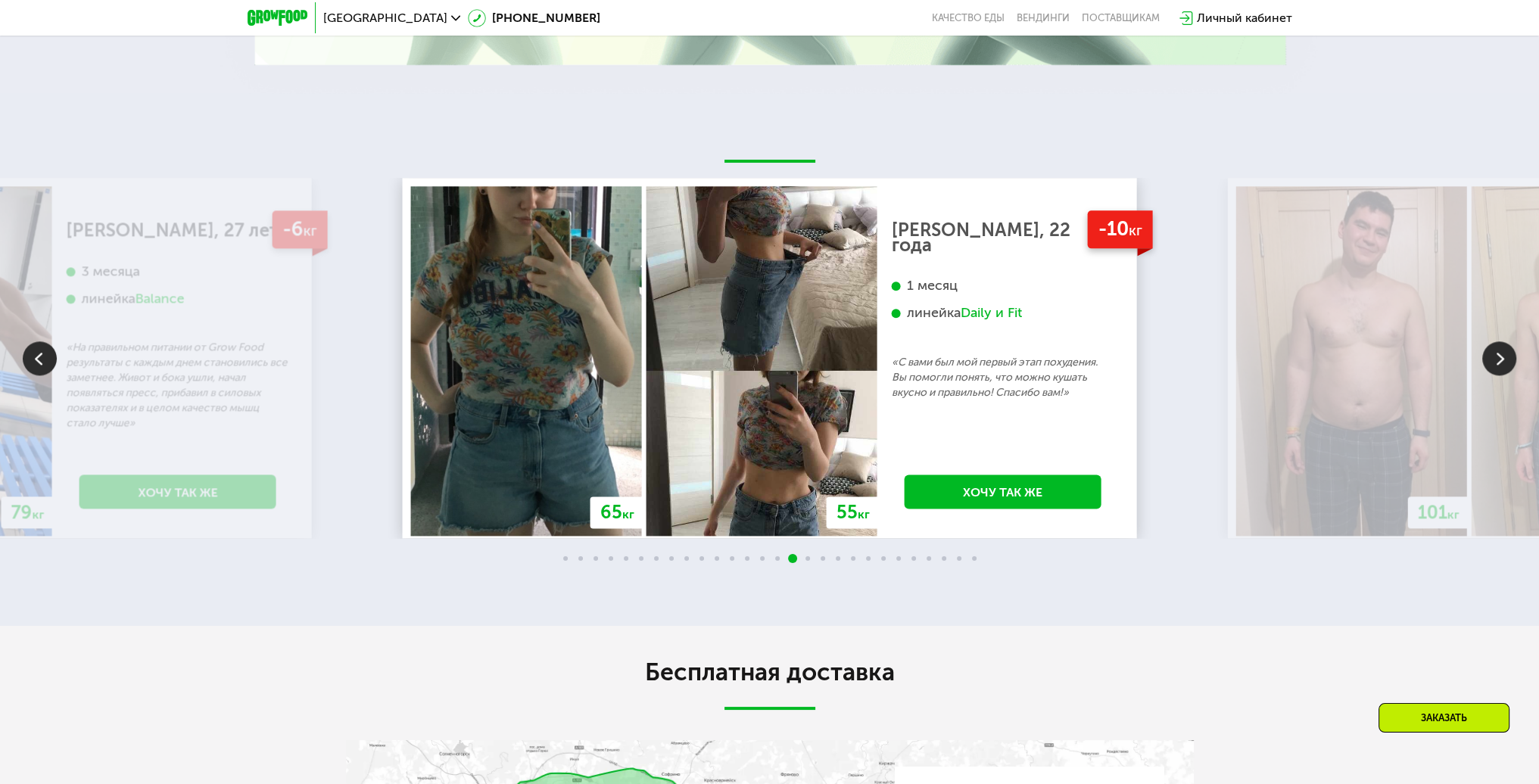
click at [1485, 355] on img at bounding box center [1499, 358] width 34 height 34
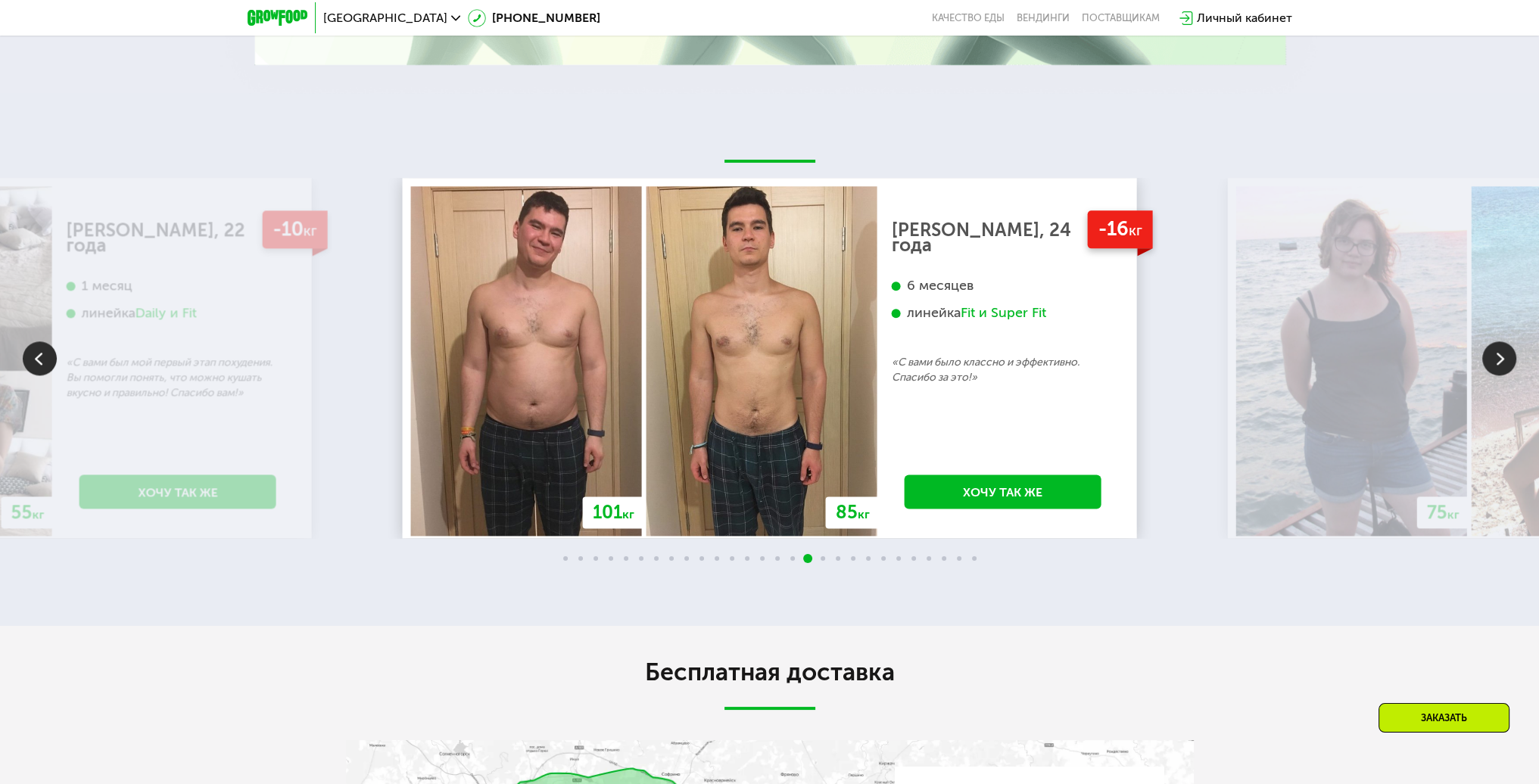
click at [1485, 355] on img at bounding box center [1499, 358] width 34 height 34
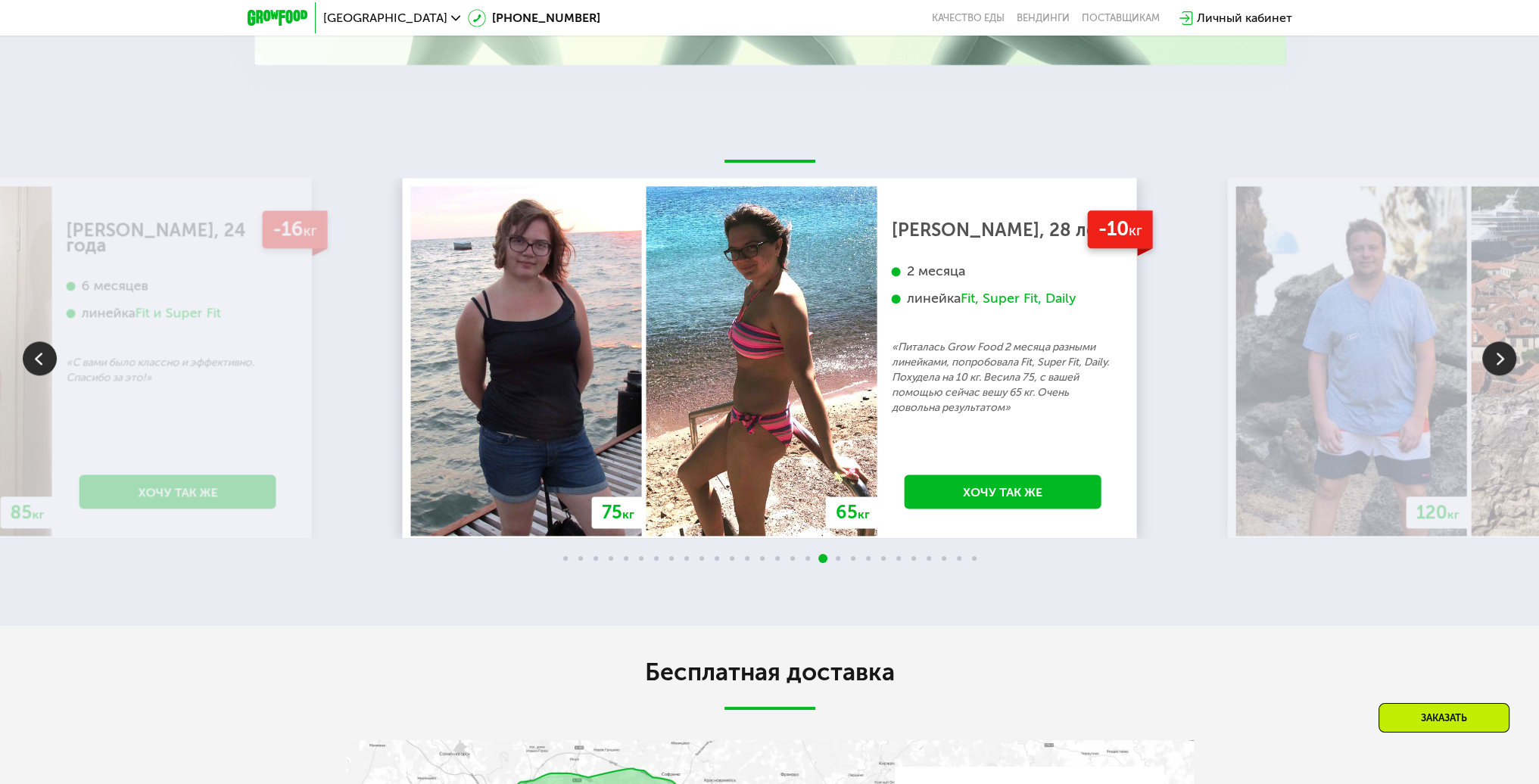
click at [1485, 355] on img at bounding box center [1499, 358] width 34 height 34
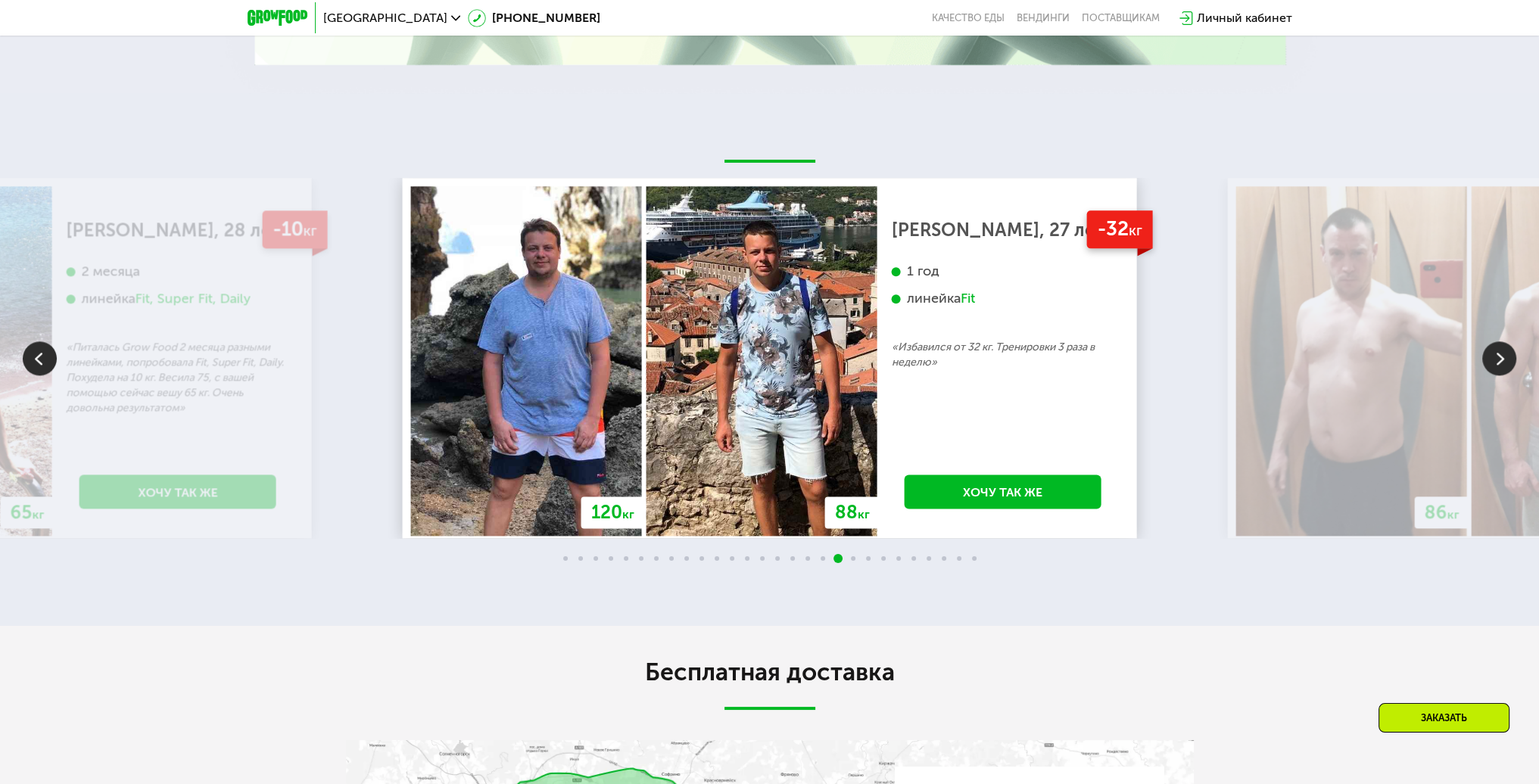
click at [1485, 355] on img at bounding box center [1499, 358] width 34 height 34
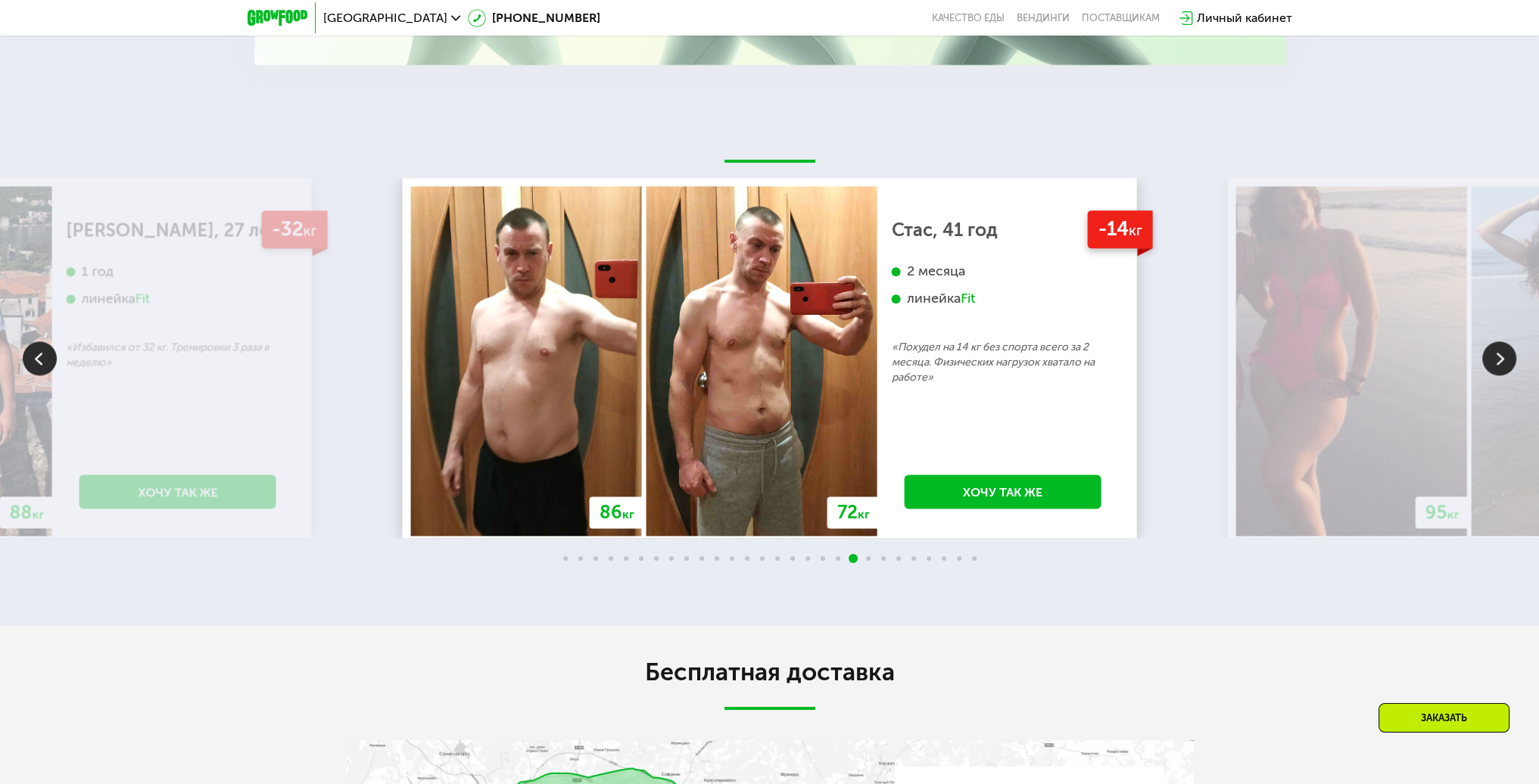
click at [1485, 355] on img at bounding box center [1499, 358] width 34 height 34
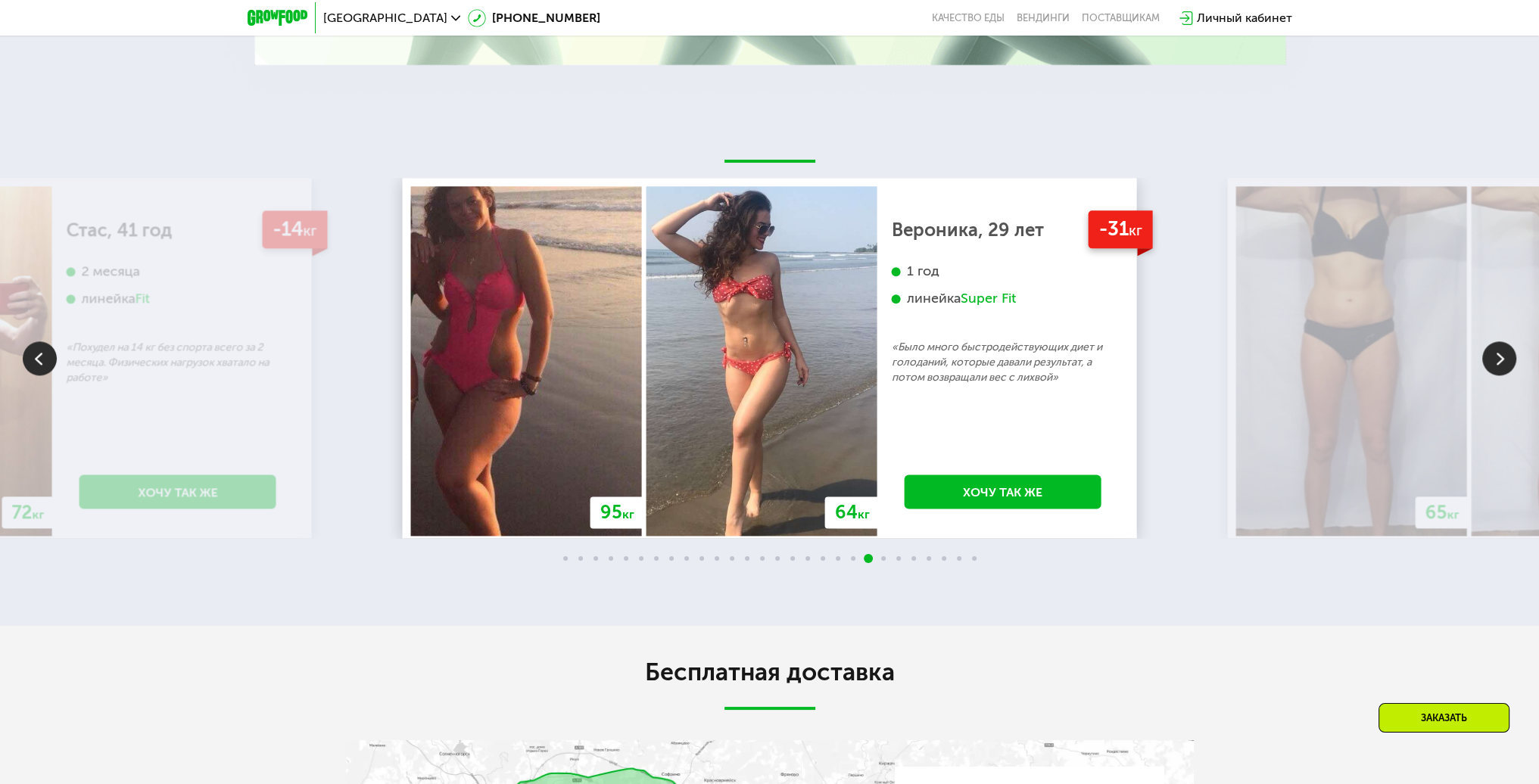
click at [1485, 355] on img at bounding box center [1499, 358] width 34 height 34
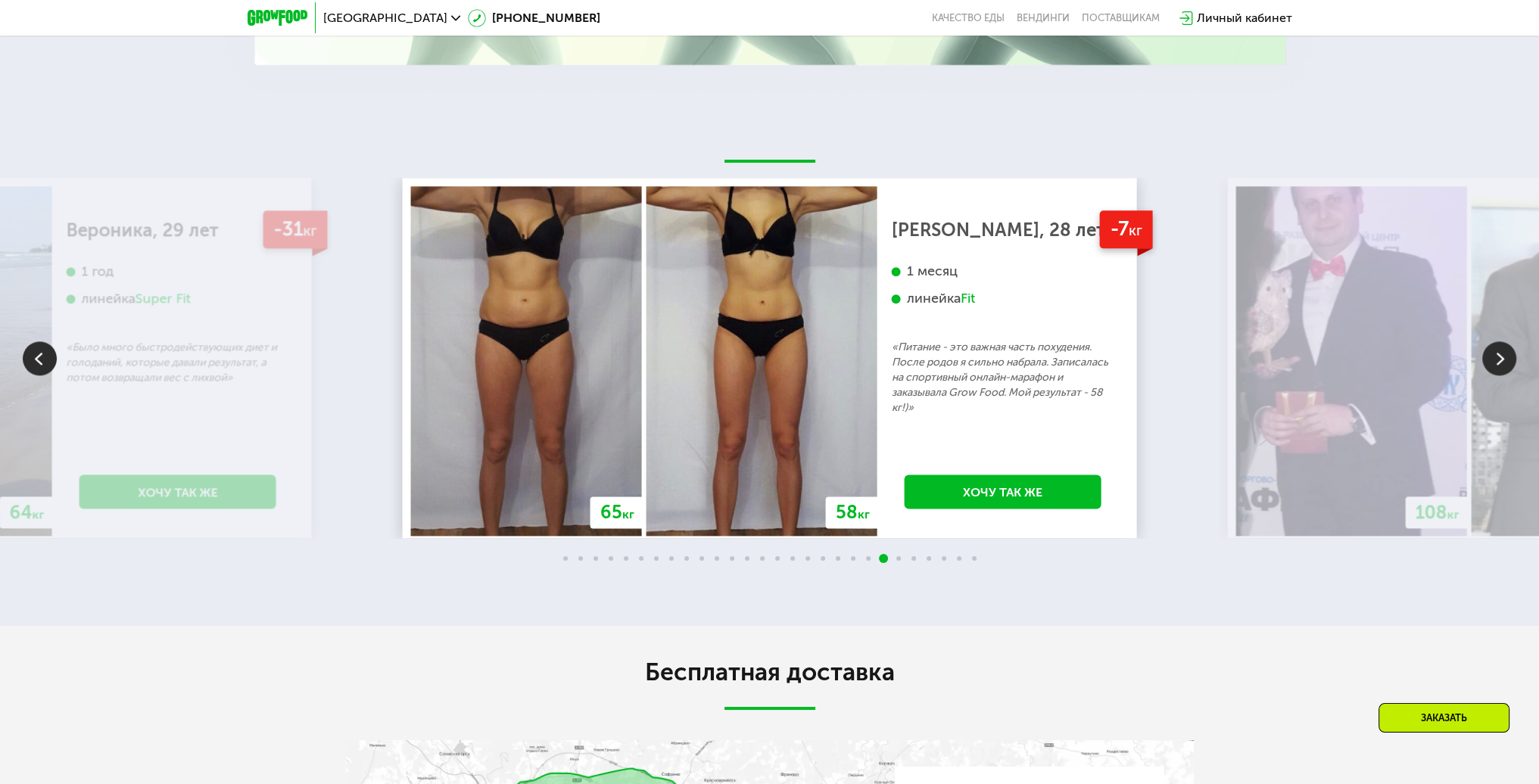
click at [1485, 355] on img at bounding box center [1499, 358] width 34 height 34
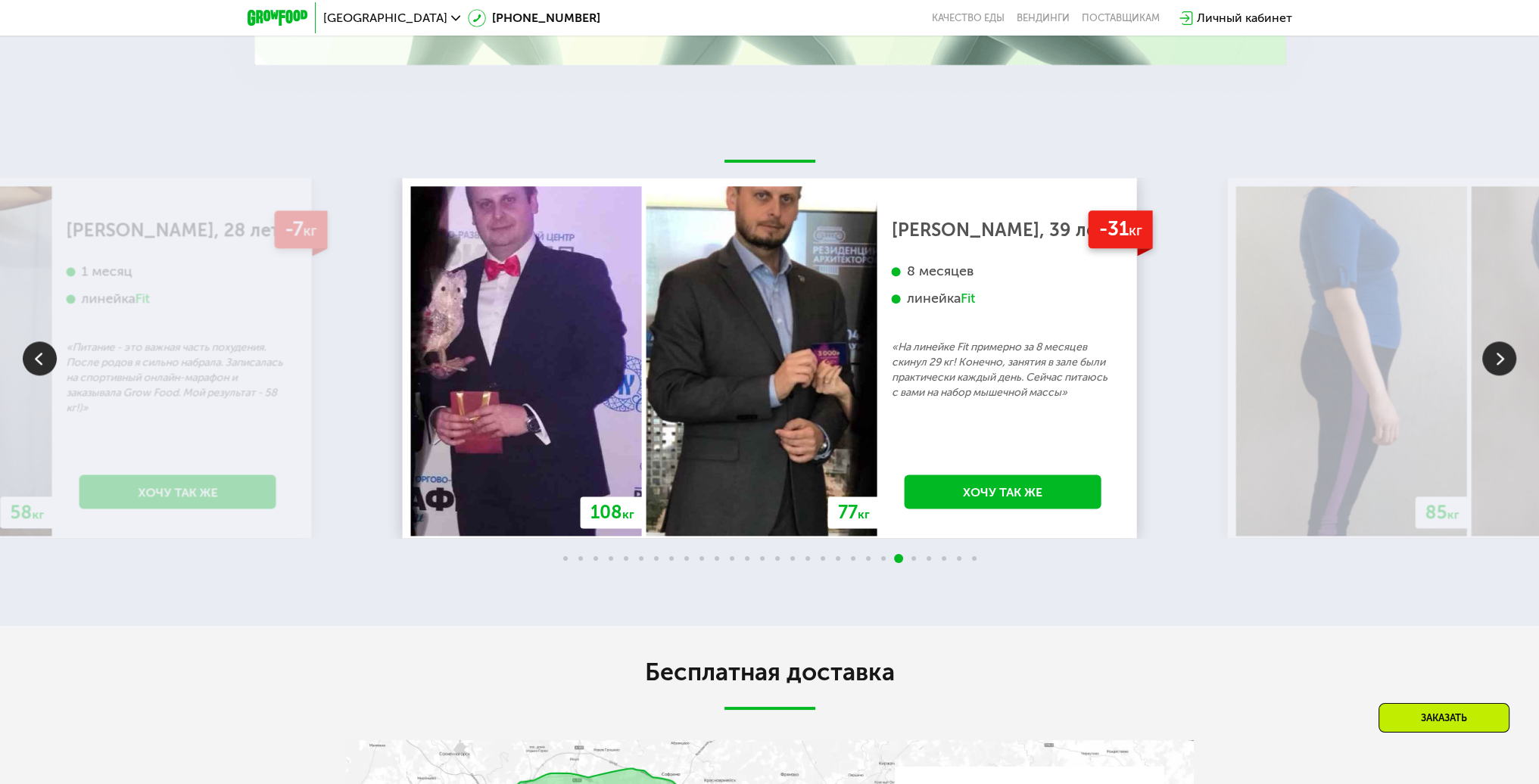
click at [1496, 358] on img at bounding box center [1499, 358] width 34 height 34
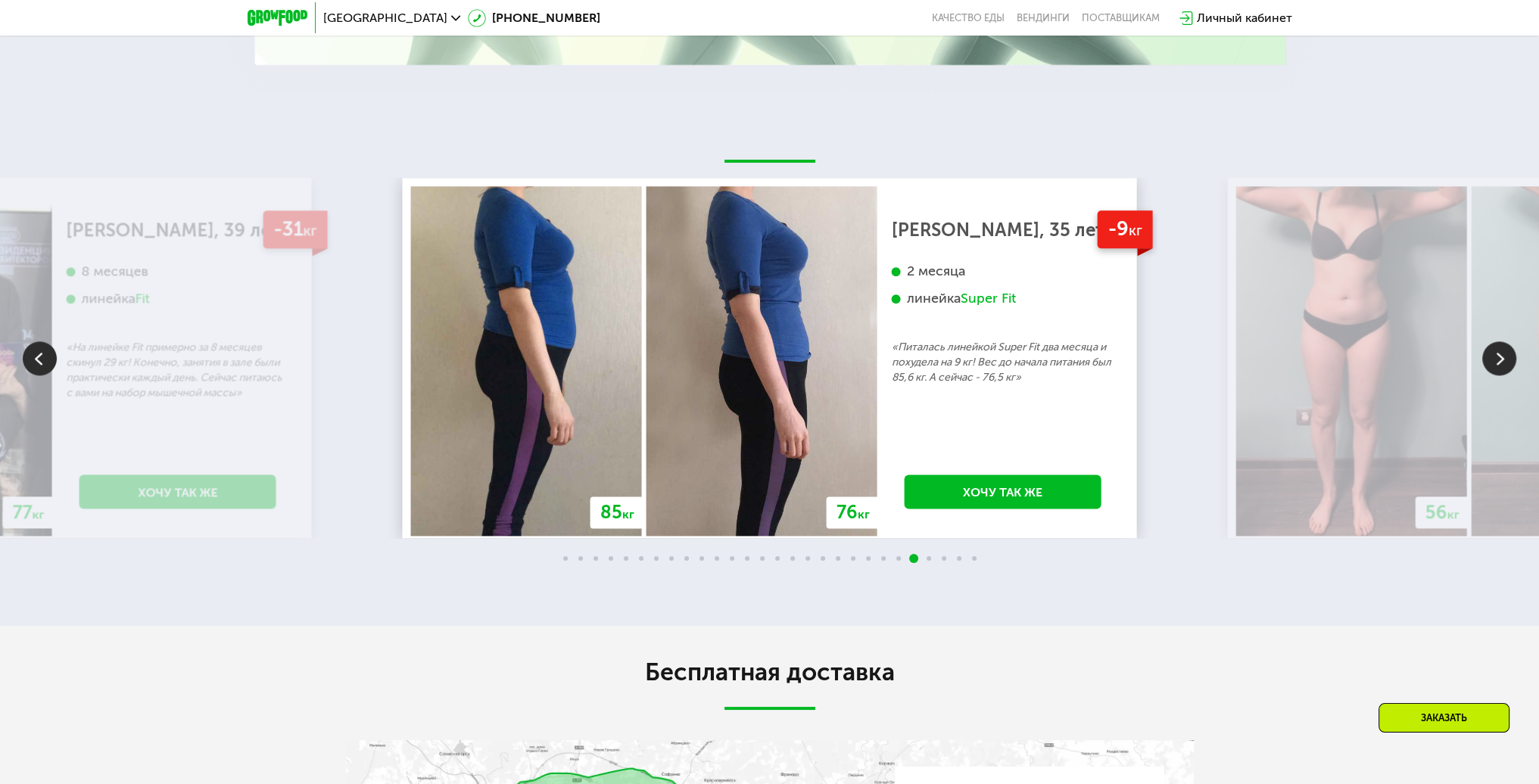
click at [48, 361] on img at bounding box center [40, 358] width 34 height 34
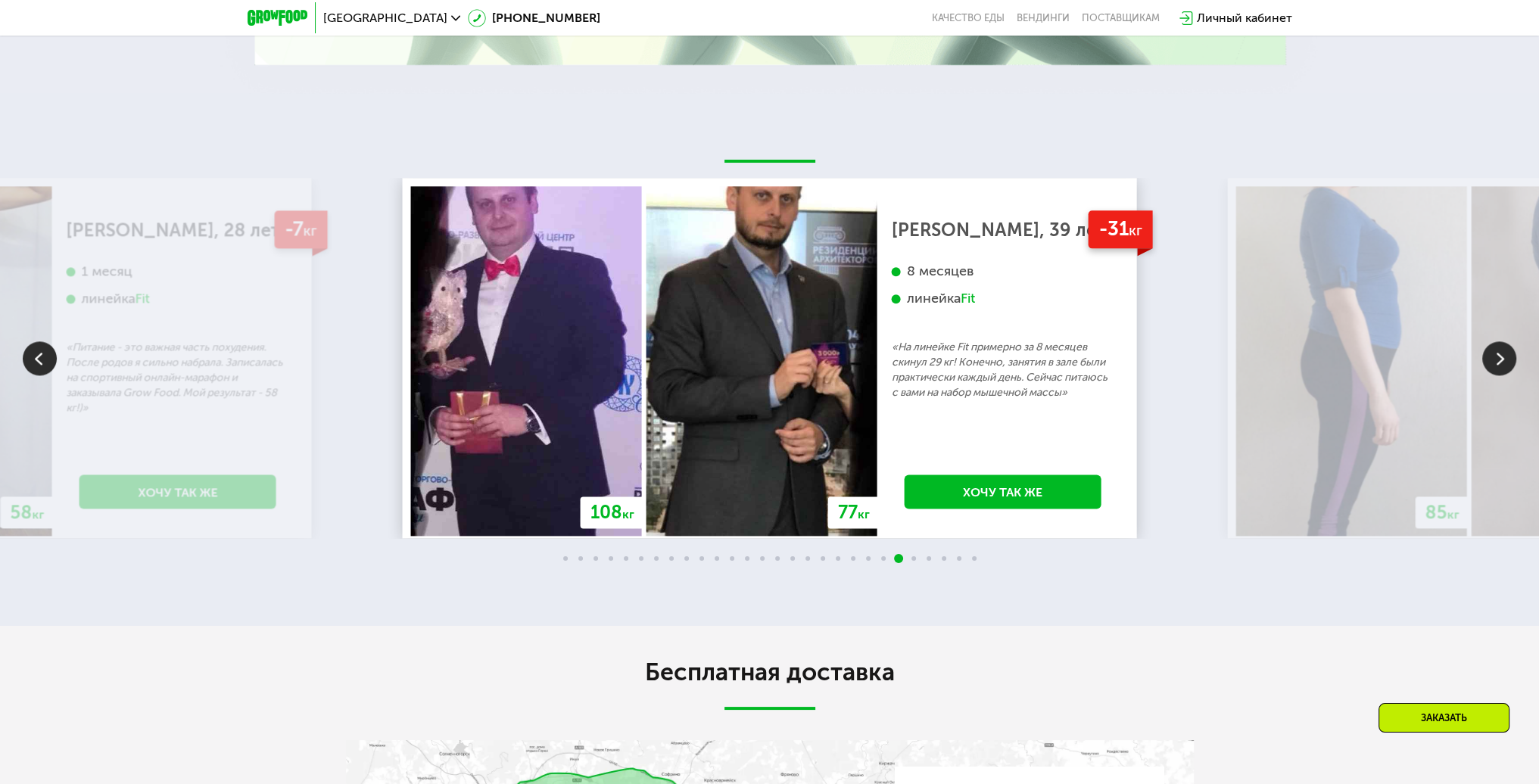
click at [1495, 369] on img at bounding box center [1499, 358] width 34 height 34
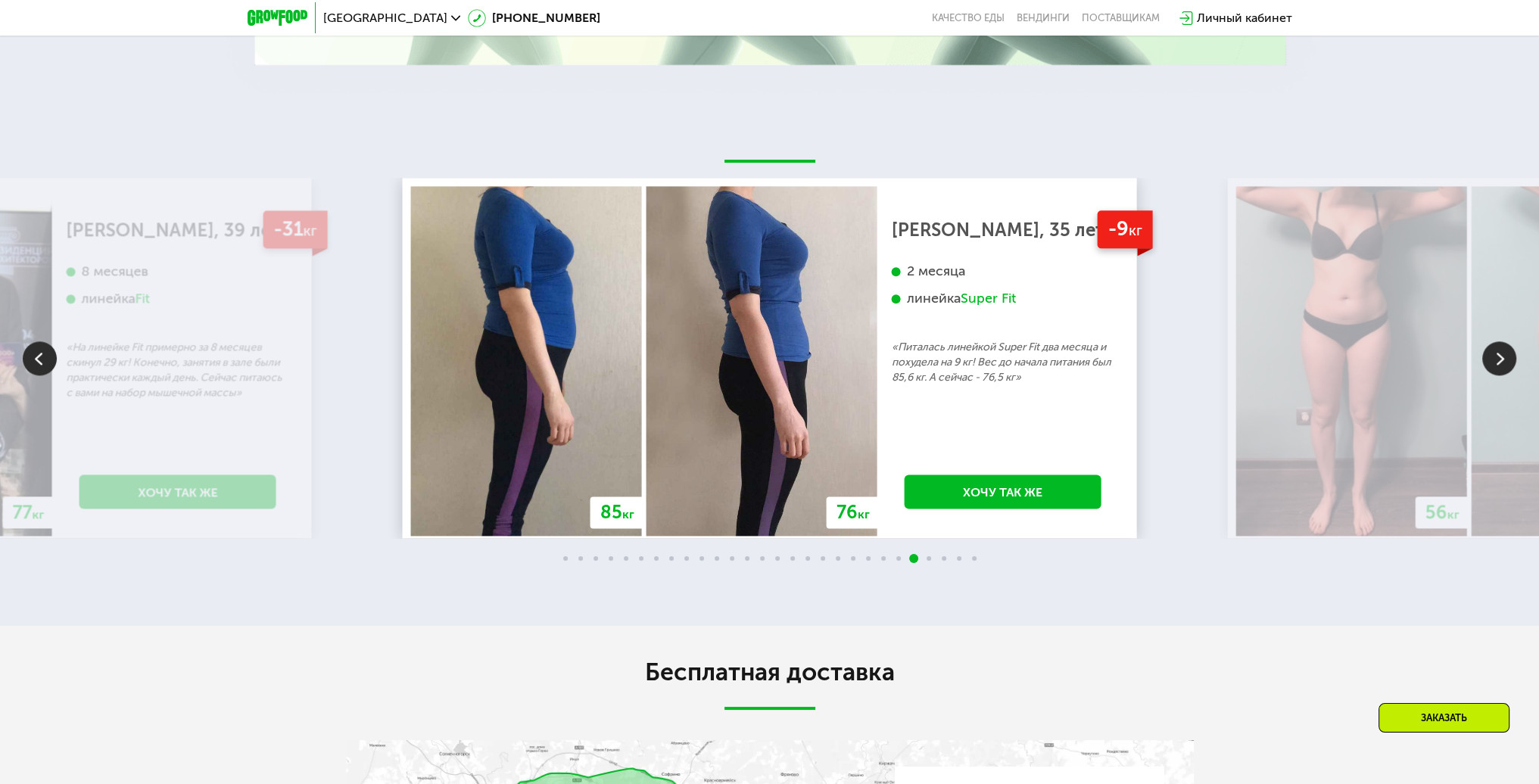
click at [1495, 369] on img at bounding box center [1499, 358] width 34 height 34
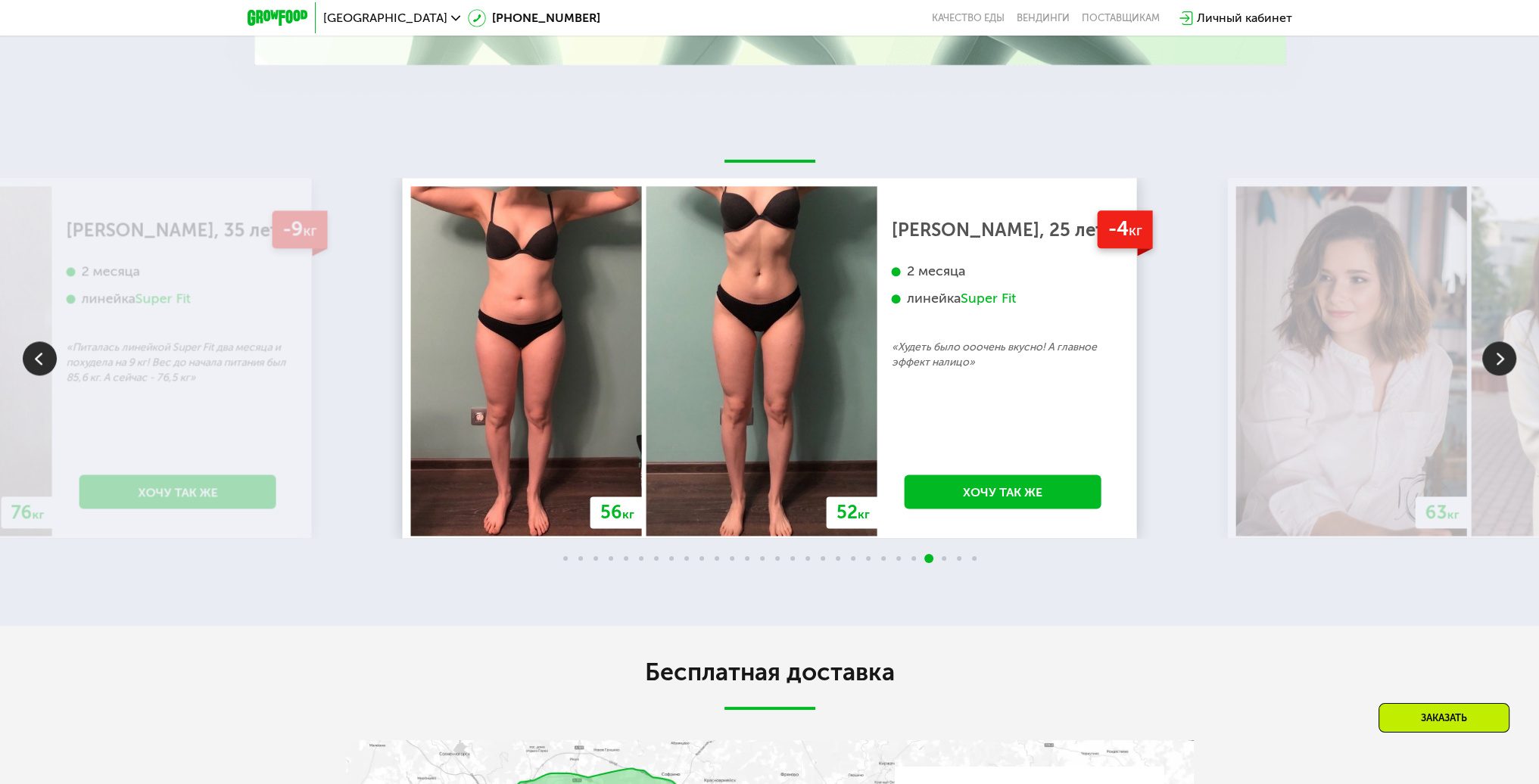
click at [1495, 369] on img at bounding box center [1499, 358] width 34 height 34
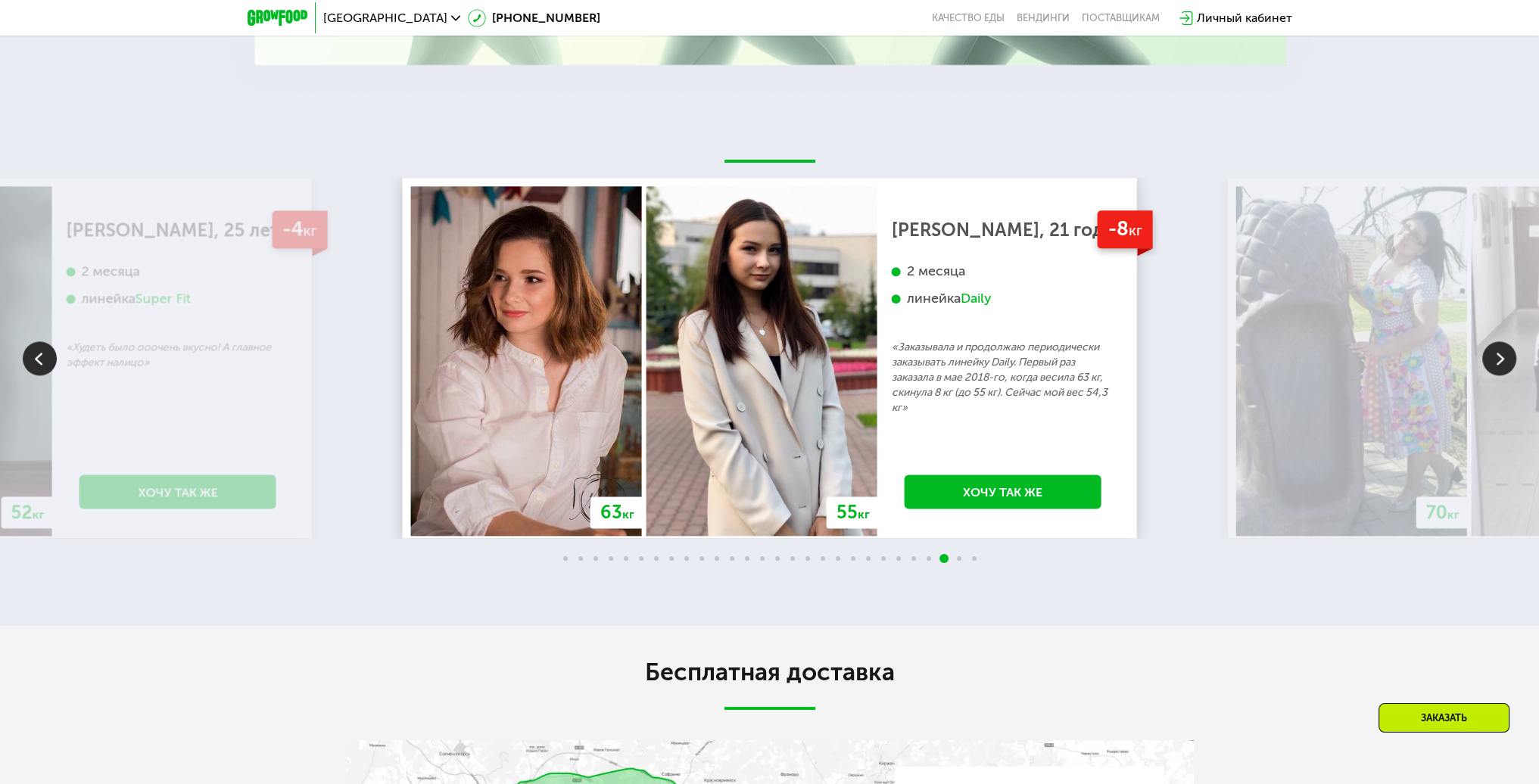
click at [1493, 370] on img at bounding box center [1499, 358] width 34 height 34
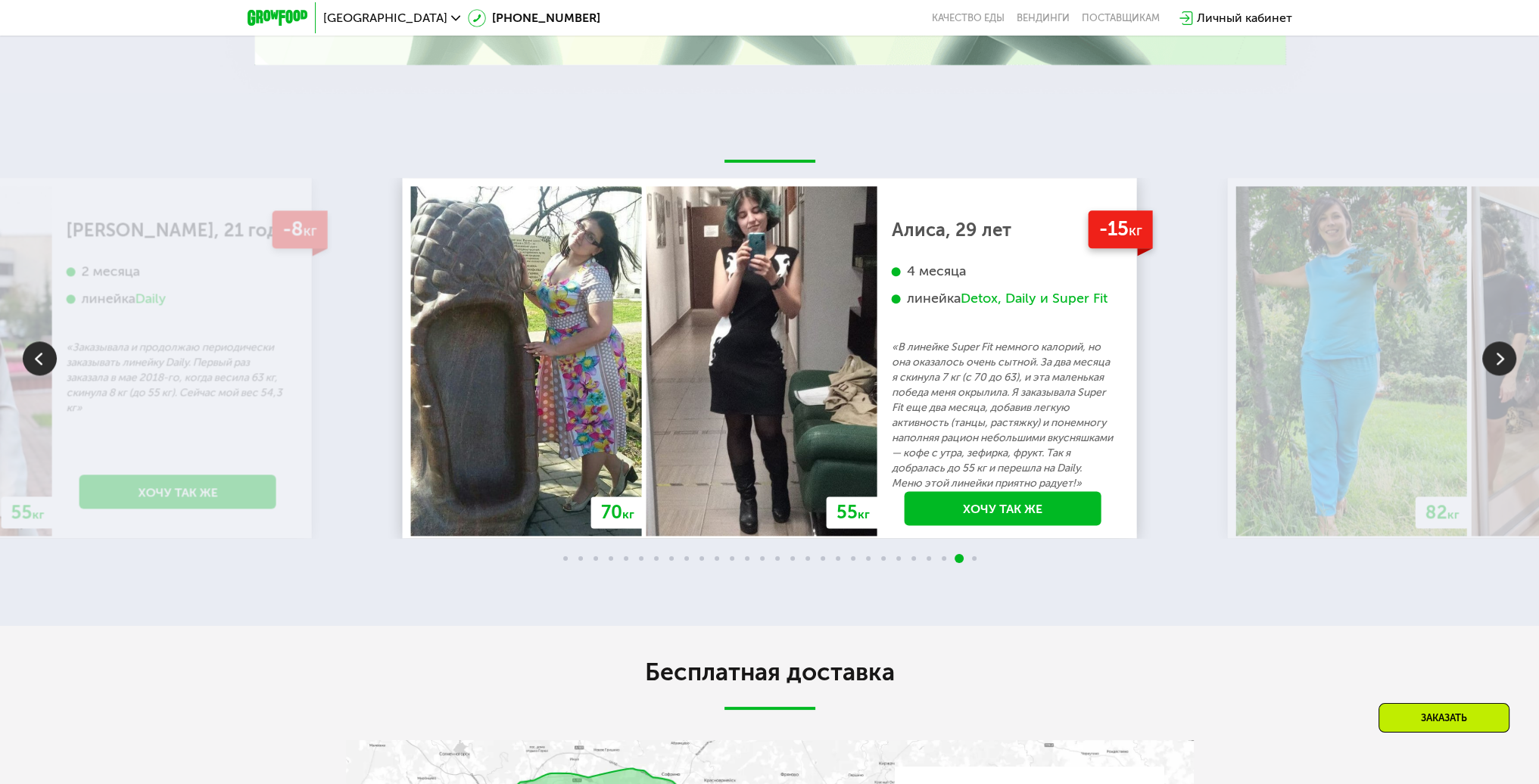
click at [1493, 370] on img at bounding box center [1499, 358] width 34 height 34
